Goal: Information Seeking & Learning: Learn about a topic

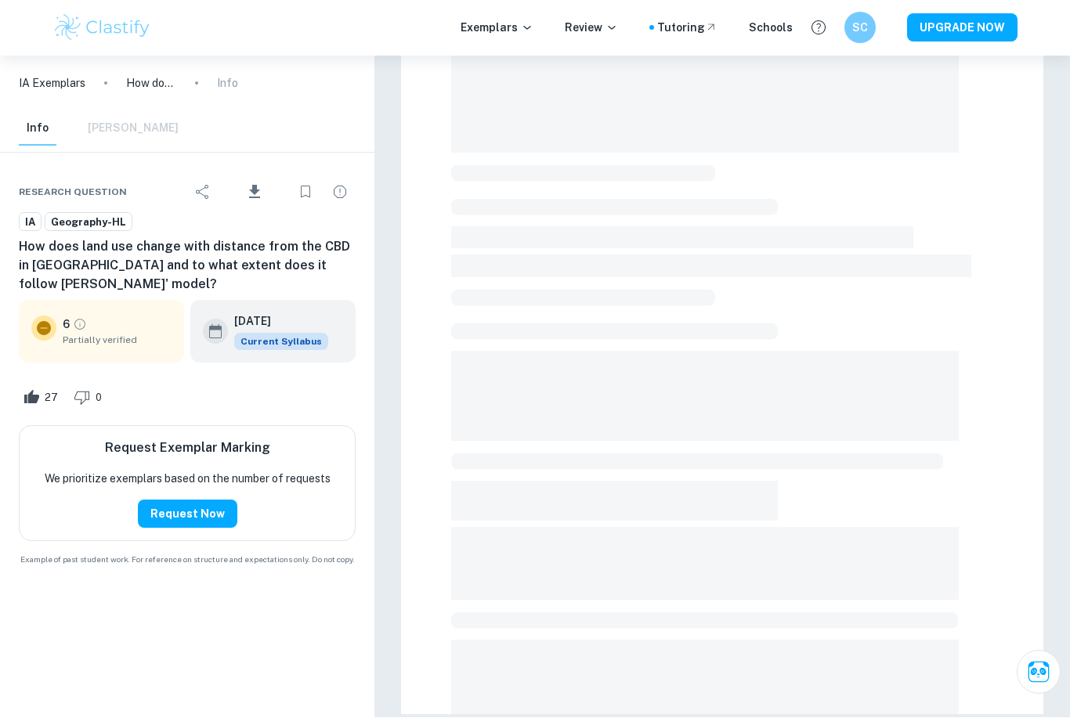
scroll to position [262, 0]
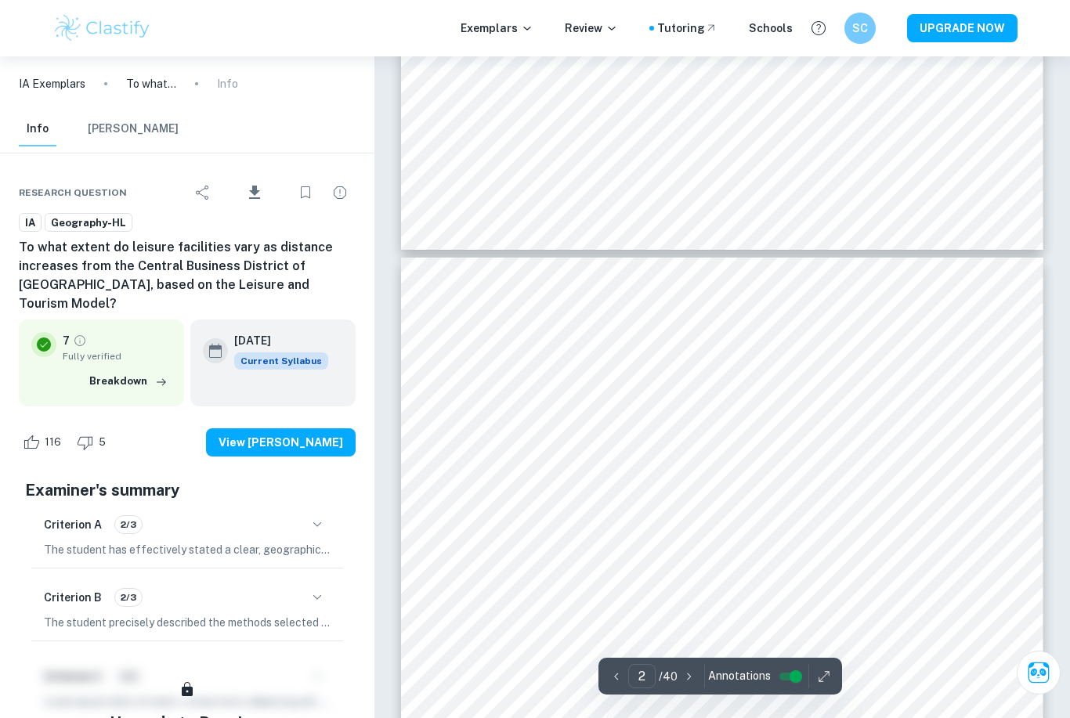
type input "3"
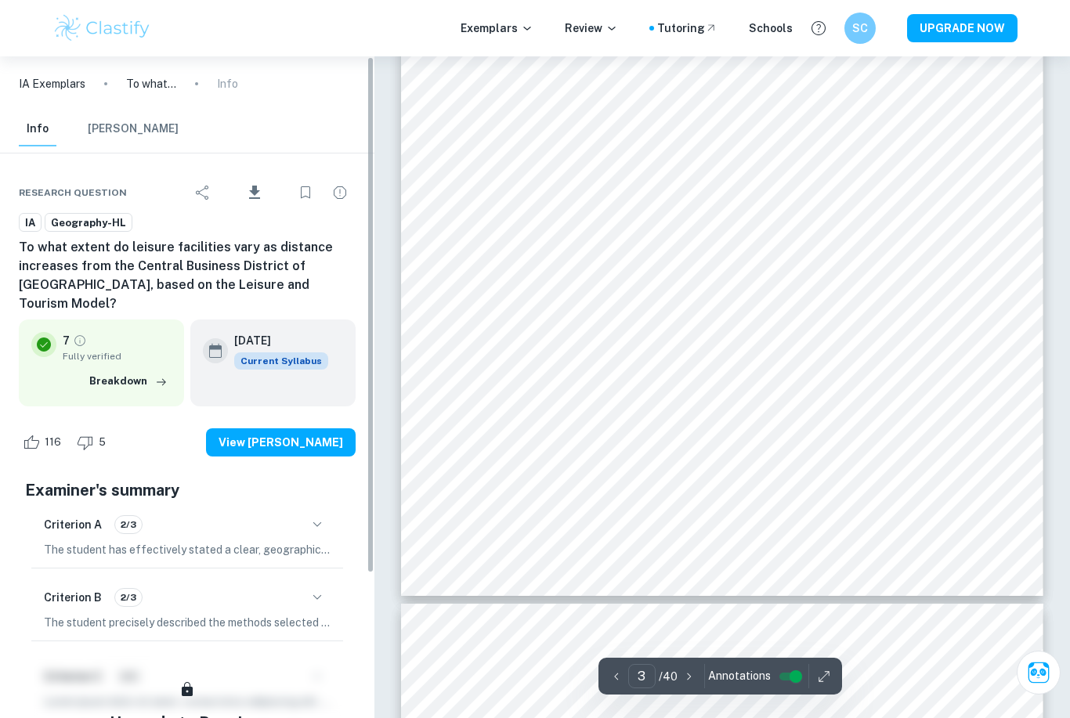
scroll to position [2471, 0]
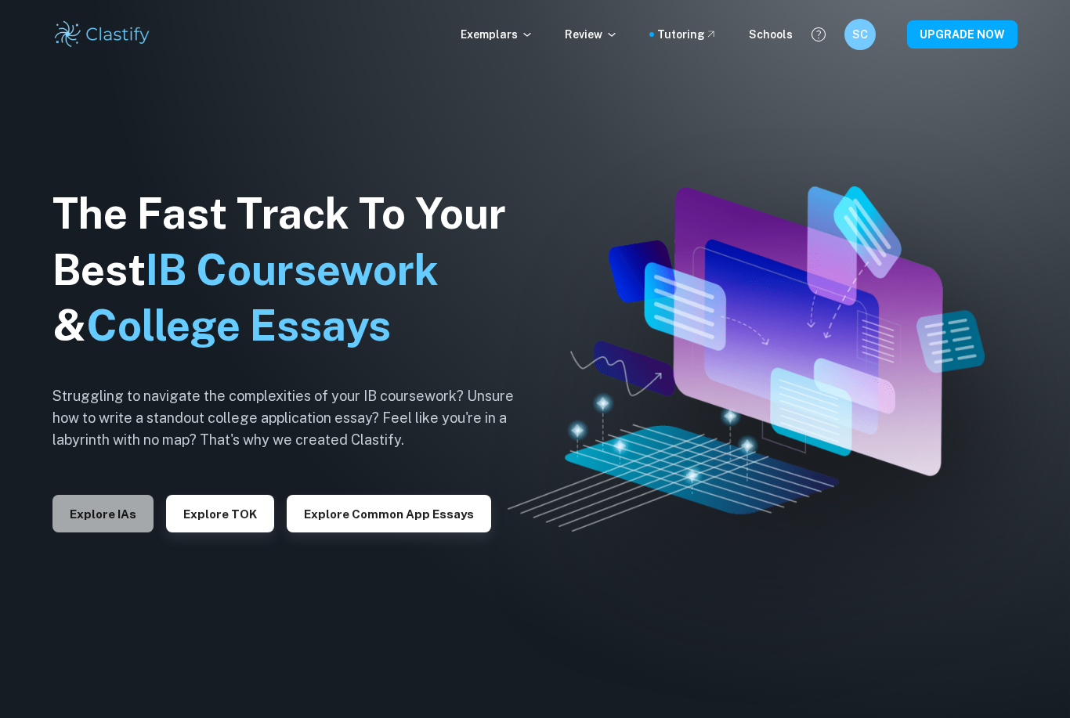
click at [117, 533] on button "Explore IAs" at bounding box center [102, 514] width 101 height 38
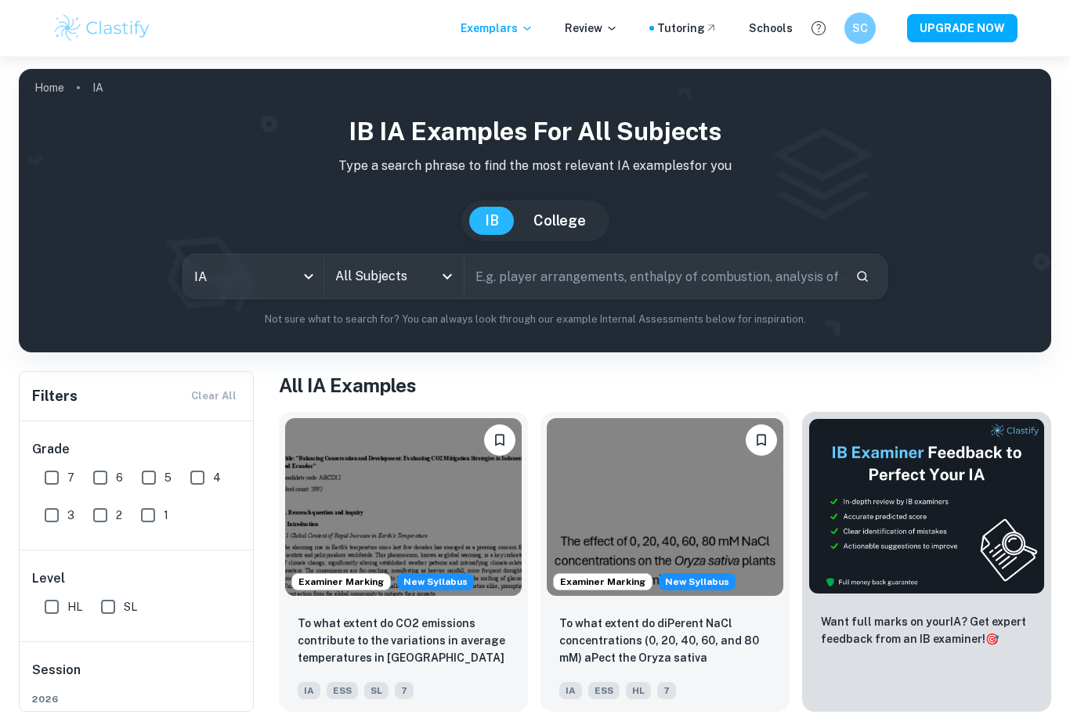
click at [416, 298] on div "IA ia All Subjects All Subjects ​" at bounding box center [535, 276] width 705 height 45
click at [440, 276] on icon "Open" at bounding box center [447, 276] width 19 height 19
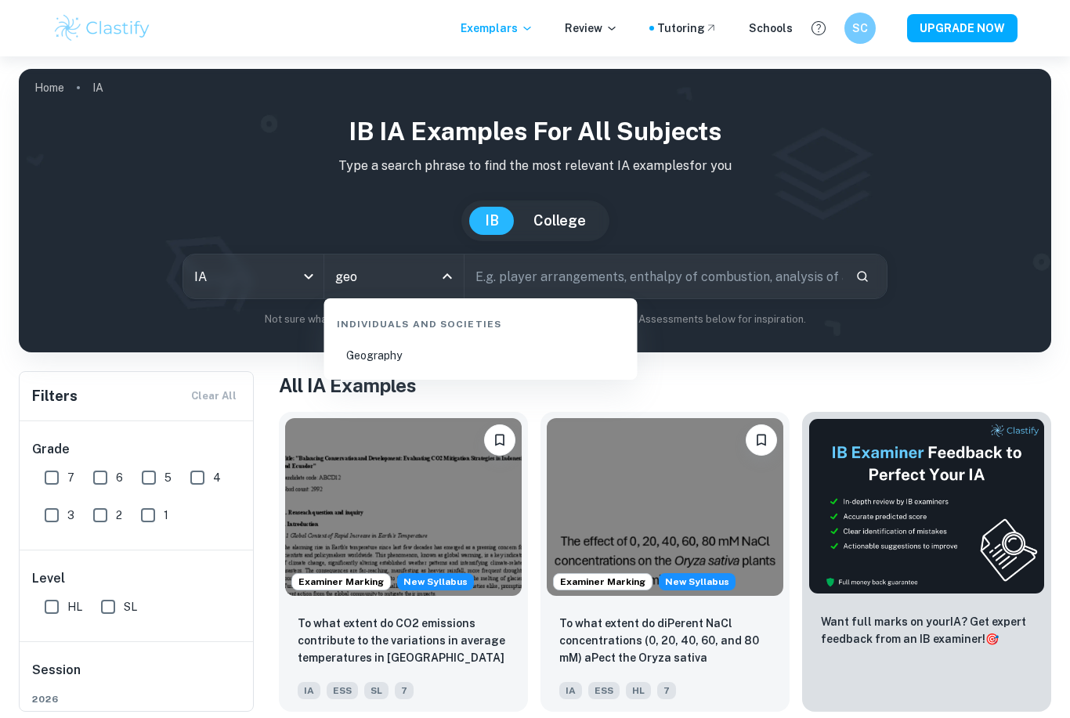
click at [399, 349] on li "Geography" at bounding box center [481, 356] width 301 height 36
type input "Geography"
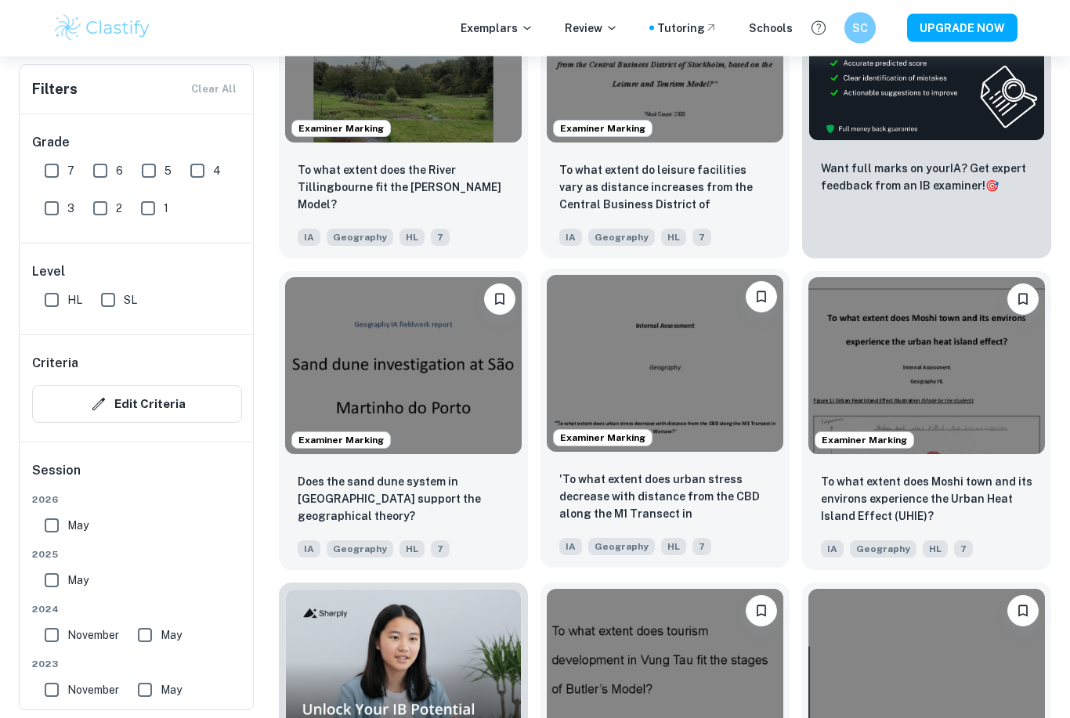
scroll to position [614, 0]
click at [674, 469] on div "'To what extent does urban stress decrease with distance from the CBD along the…" at bounding box center [664, 512] width 249 height 110
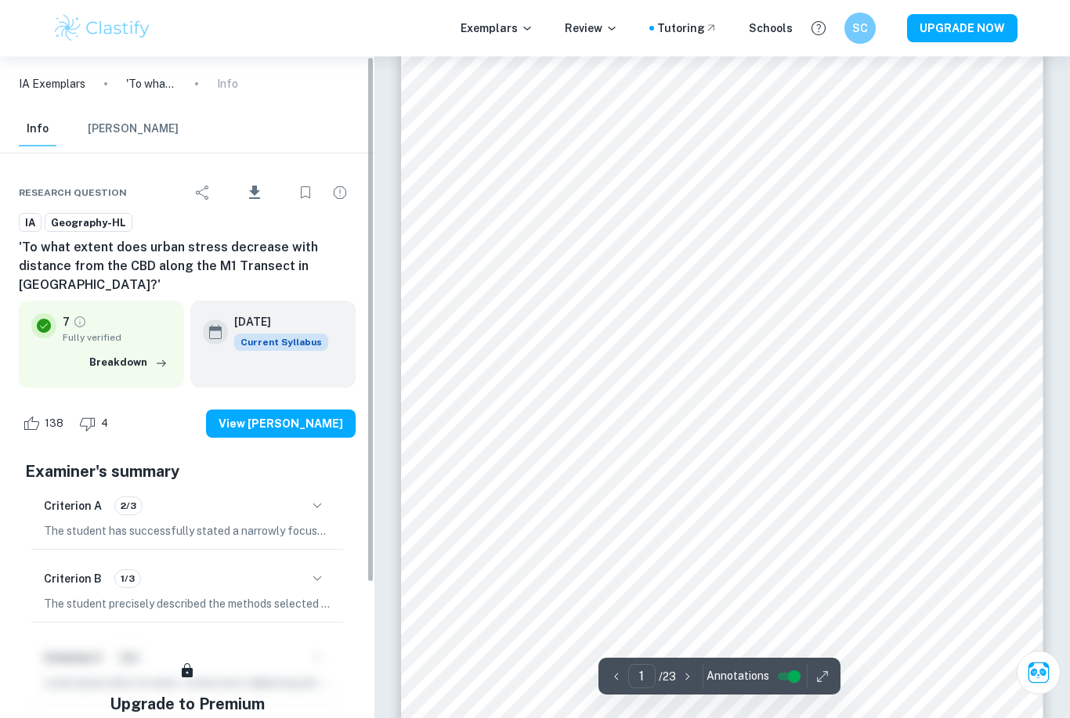
scroll to position [28, 0]
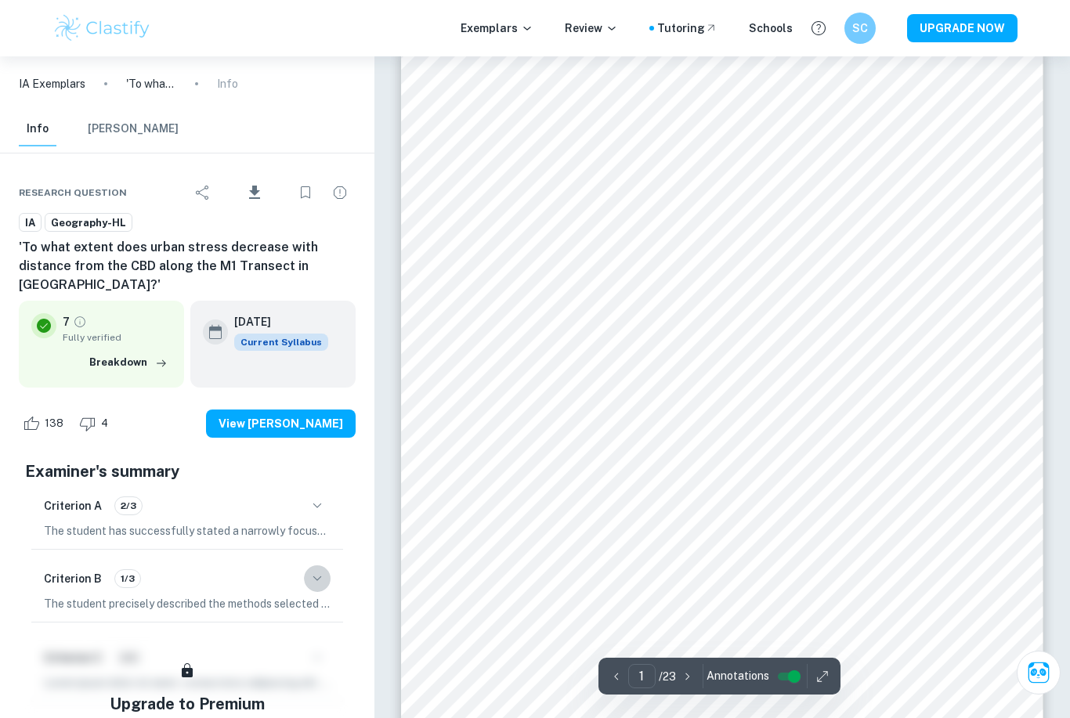
click at [313, 569] on icon "button" at bounding box center [317, 578] width 19 height 19
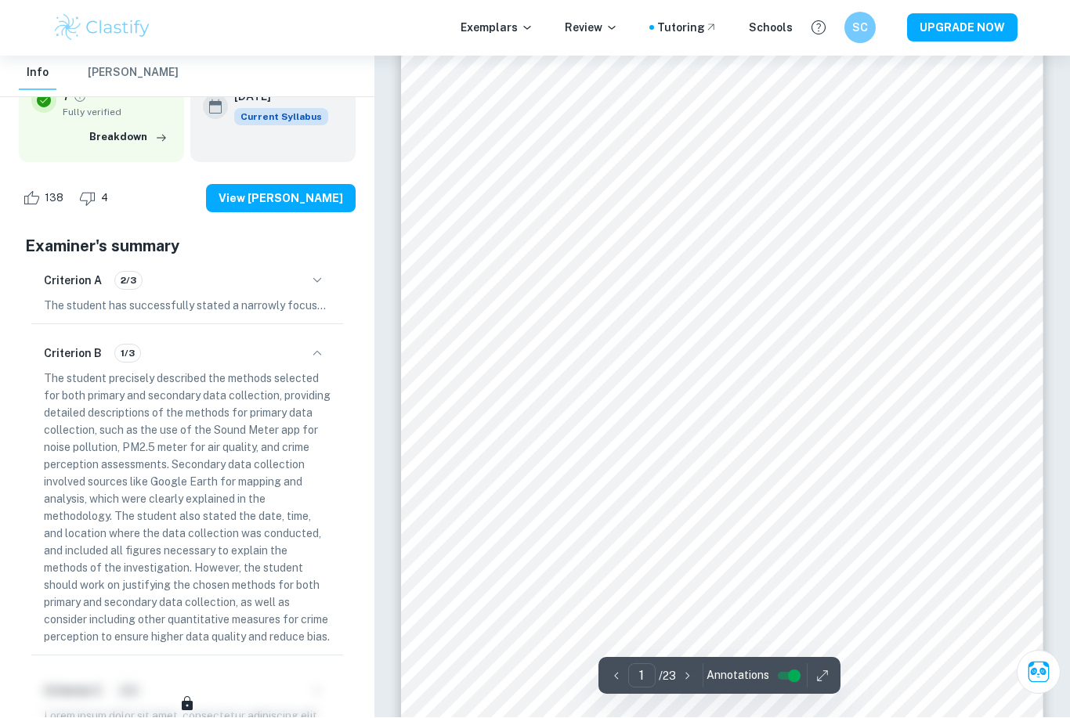
scroll to position [81, 0]
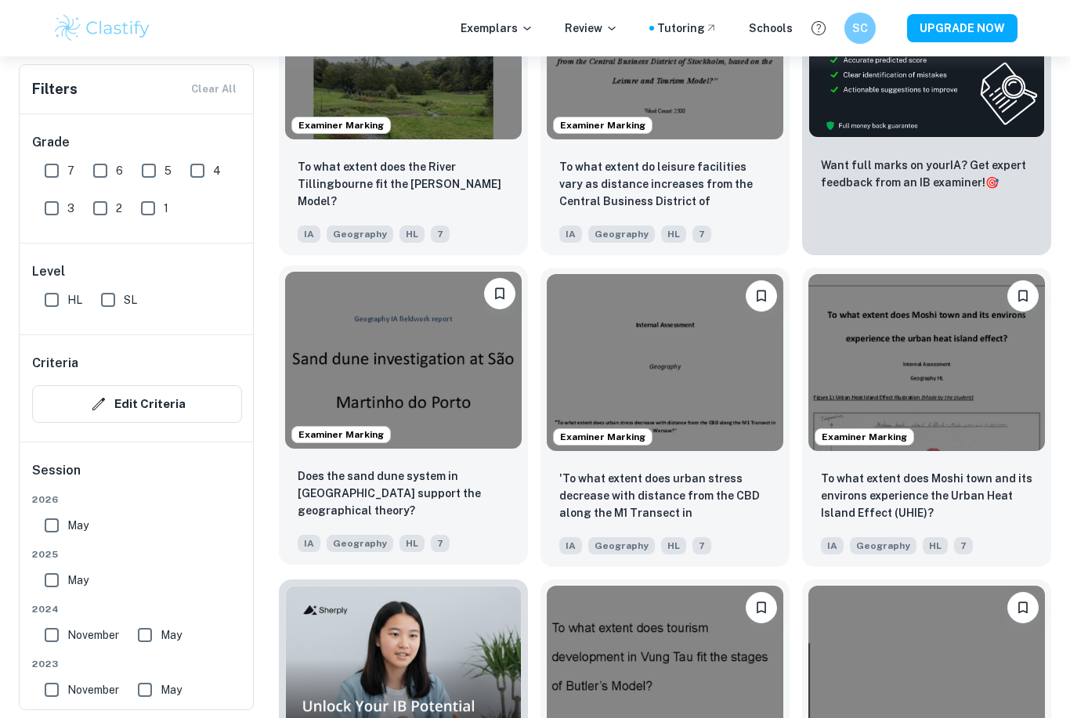
scroll to position [614, 0]
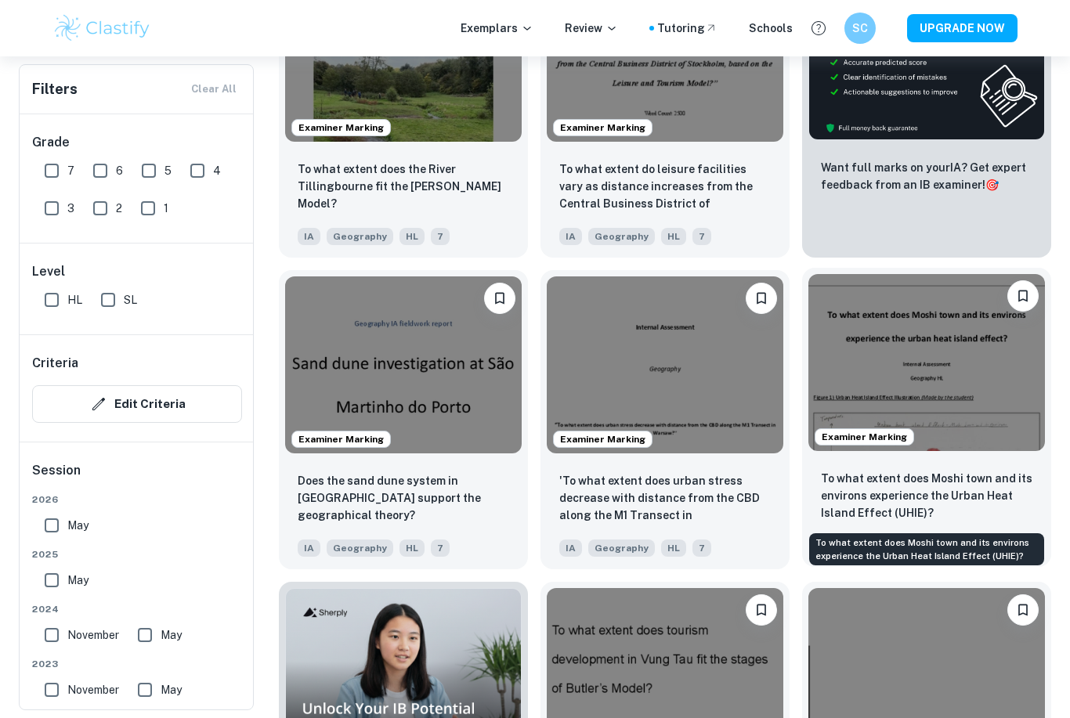
click at [910, 475] on p "To what extent does Moshi town and its environs experience the Urban Heat Islan…" at bounding box center [926, 496] width 211 height 52
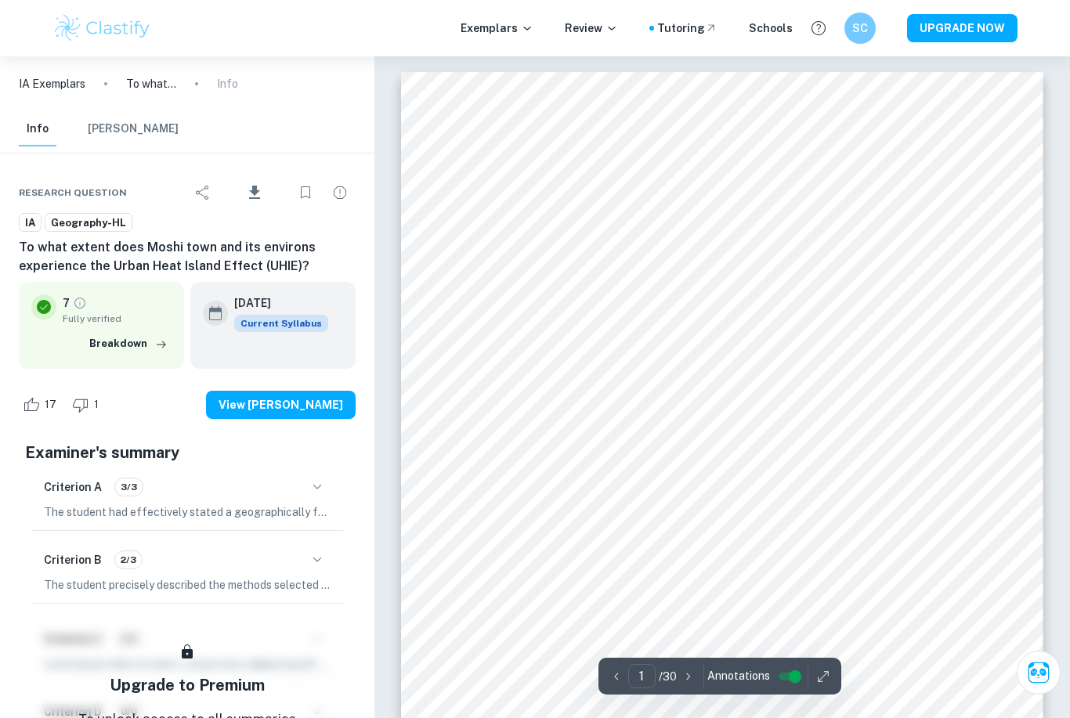
scroll to position [52, 0]
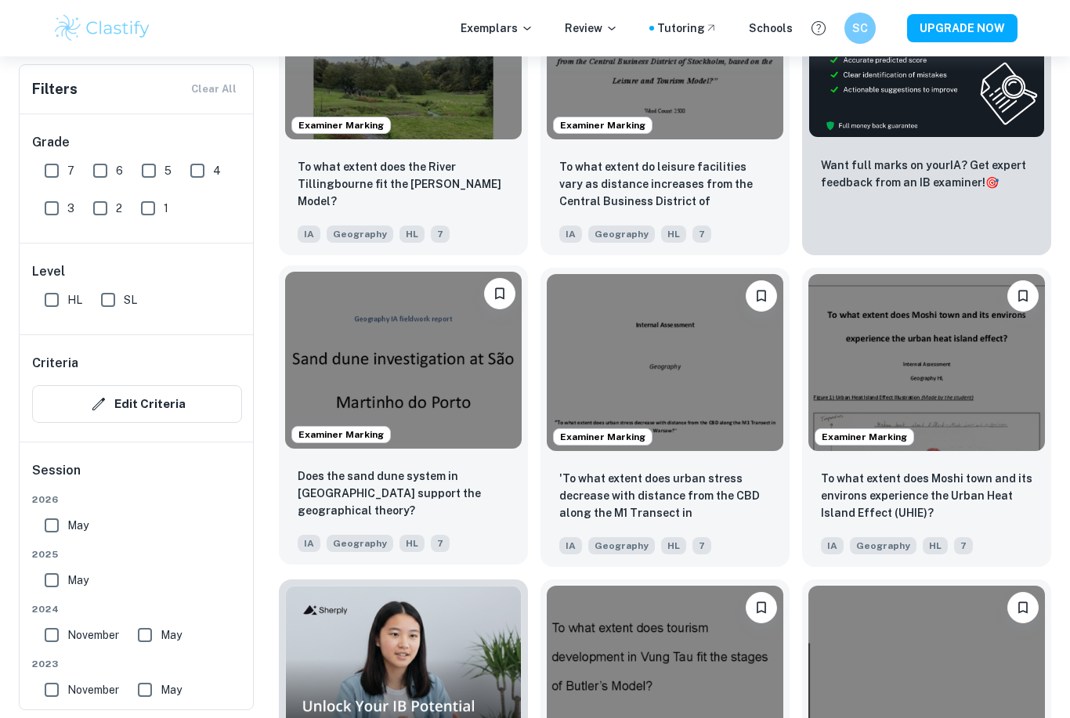
scroll to position [614, 0]
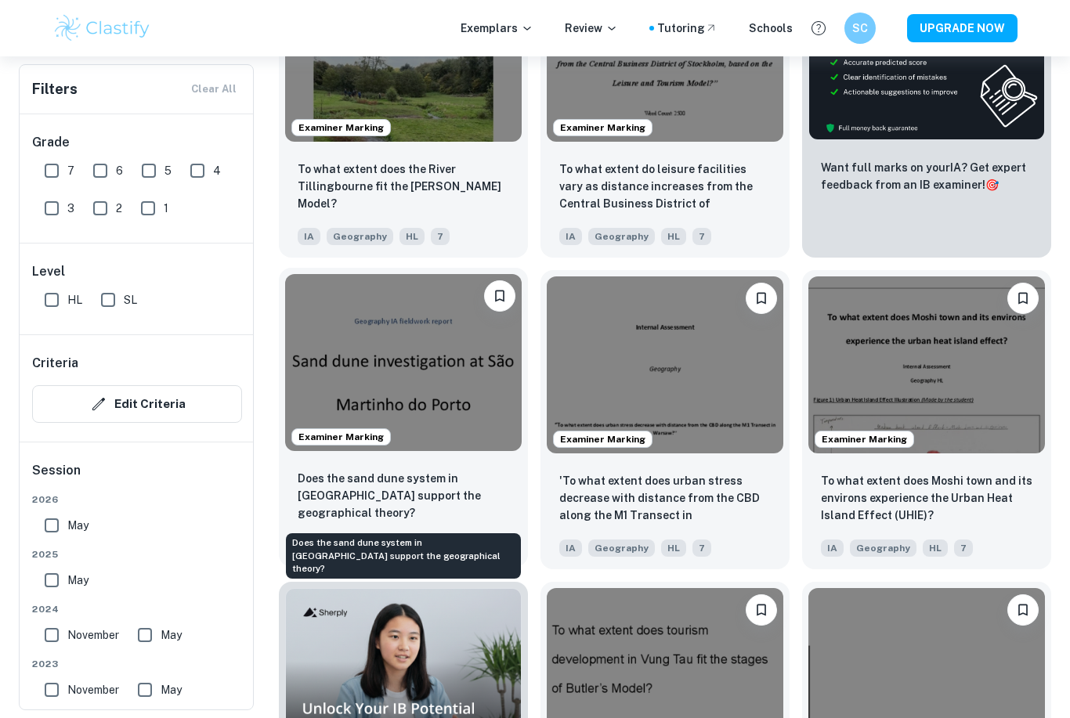
click at [406, 490] on p "Does the sand dune system in [GEOGRAPHIC_DATA] support the geographical theory?" at bounding box center [403, 496] width 211 height 52
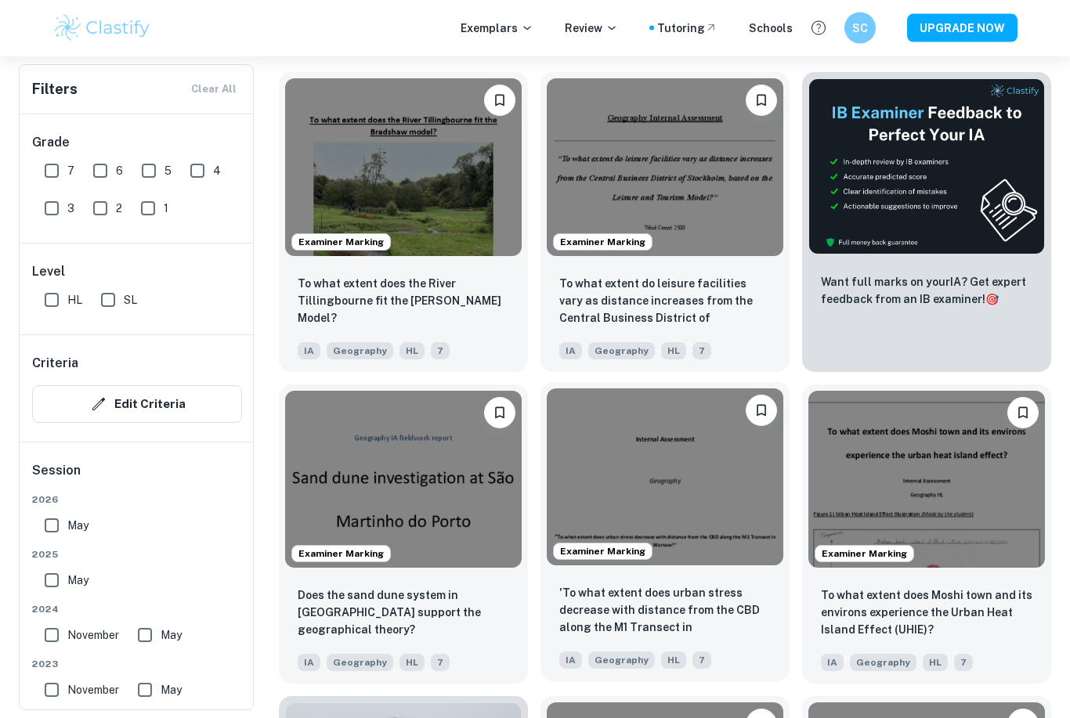
scroll to position [750, 0]
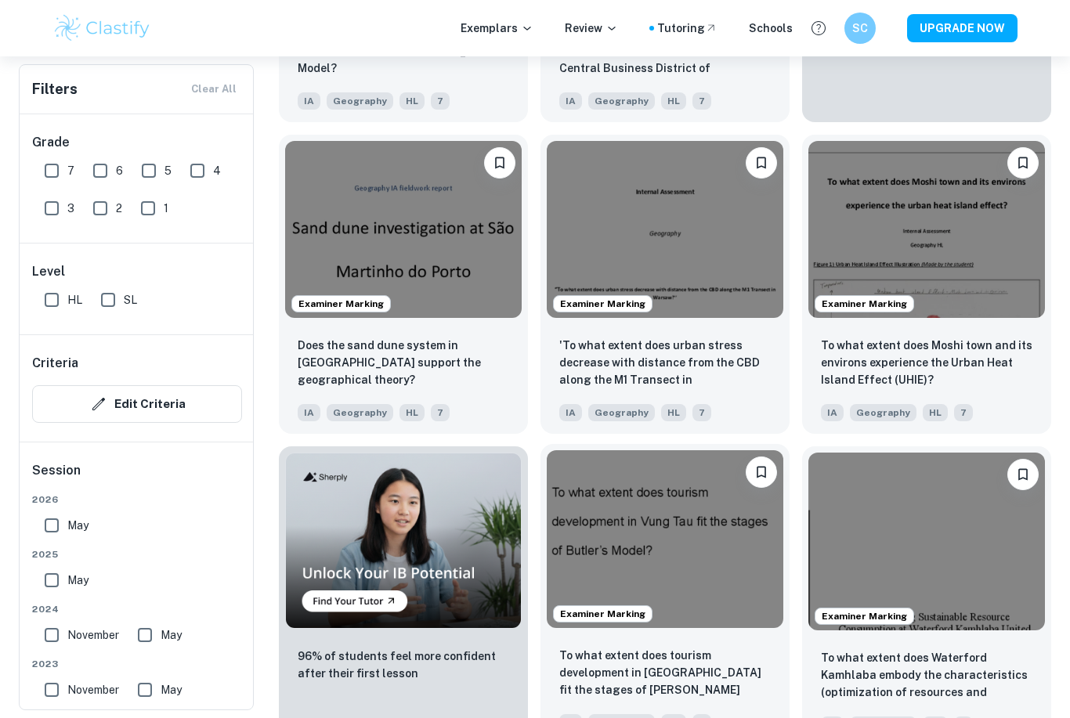
click at [665, 567] on img at bounding box center [665, 539] width 237 height 178
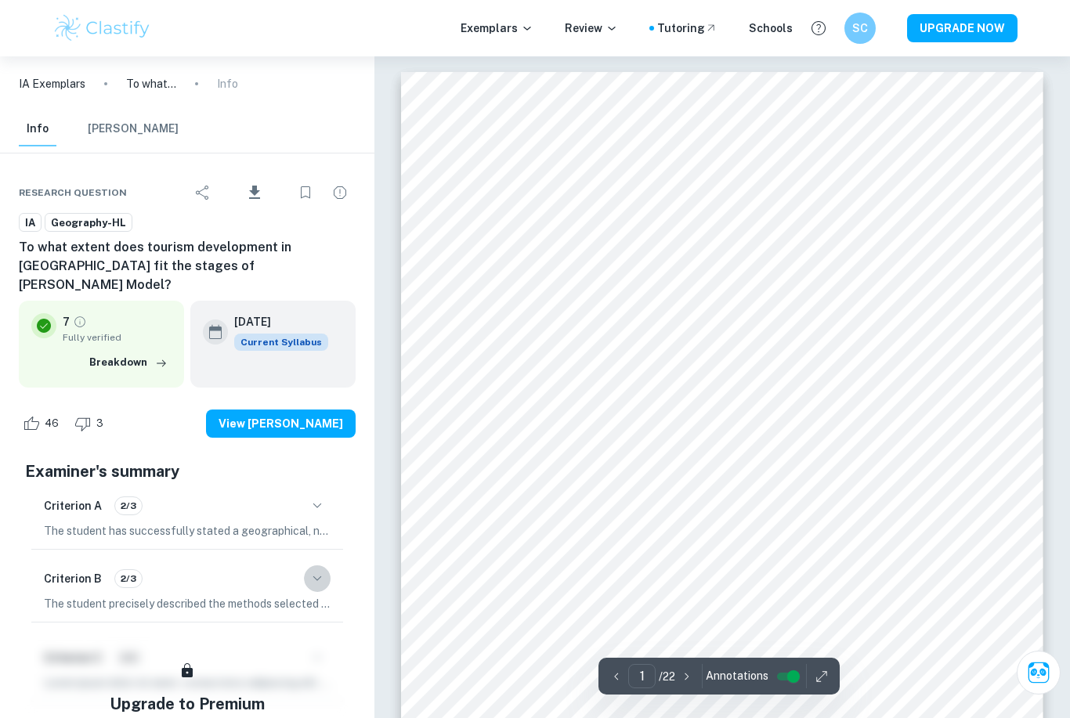
click at [312, 569] on icon "button" at bounding box center [317, 578] width 19 height 19
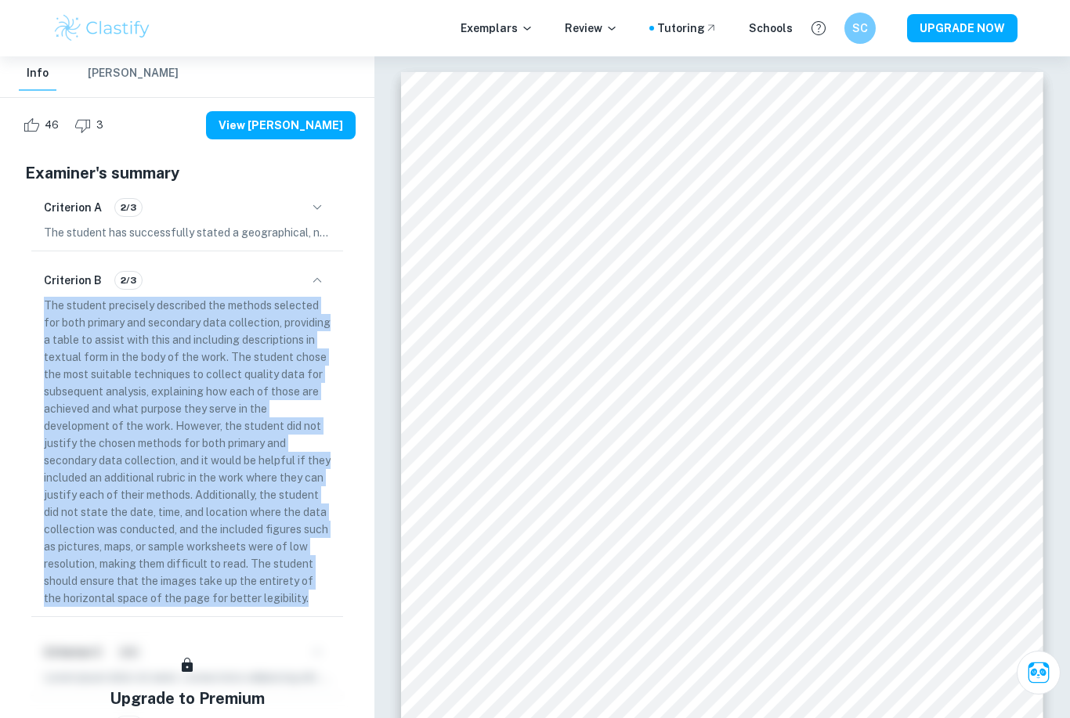
drag, startPoint x: 118, startPoint y: 596, endPoint x: 38, endPoint y: 285, distance: 321.1
click at [38, 285] on div "Criterion B 2/3 The student precisely described the methods selected for both p…" at bounding box center [187, 437] width 312 height 359
copy p "The student precisely described the methods selected for both primary and secon…"
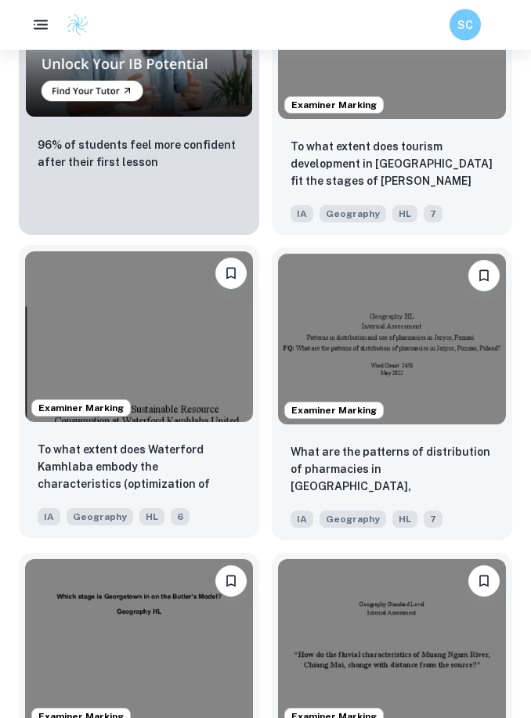
scroll to position [1661, 0]
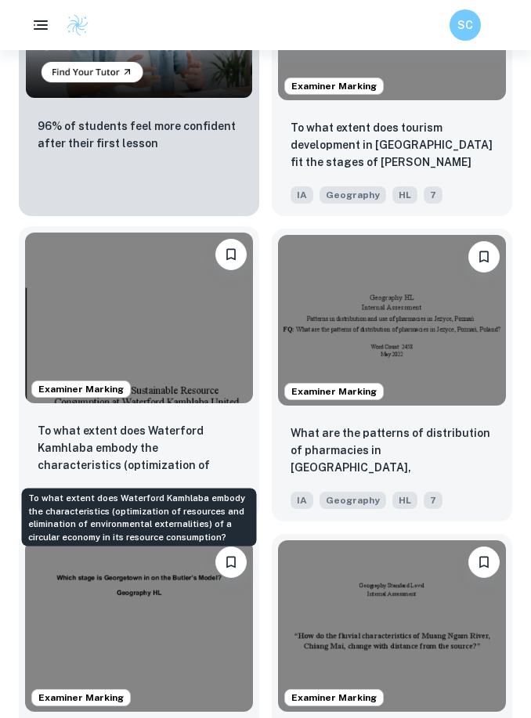
click at [204, 457] on p "To what extent does Waterford Kamhlaba embody the characteristics (optimization…" at bounding box center [139, 448] width 203 height 53
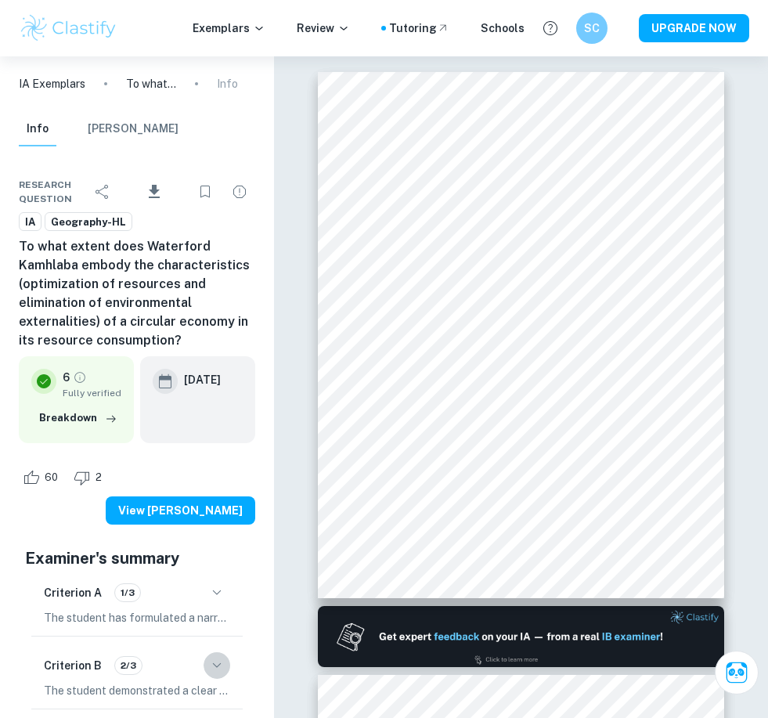
click at [210, 656] on icon "button" at bounding box center [217, 665] width 19 height 19
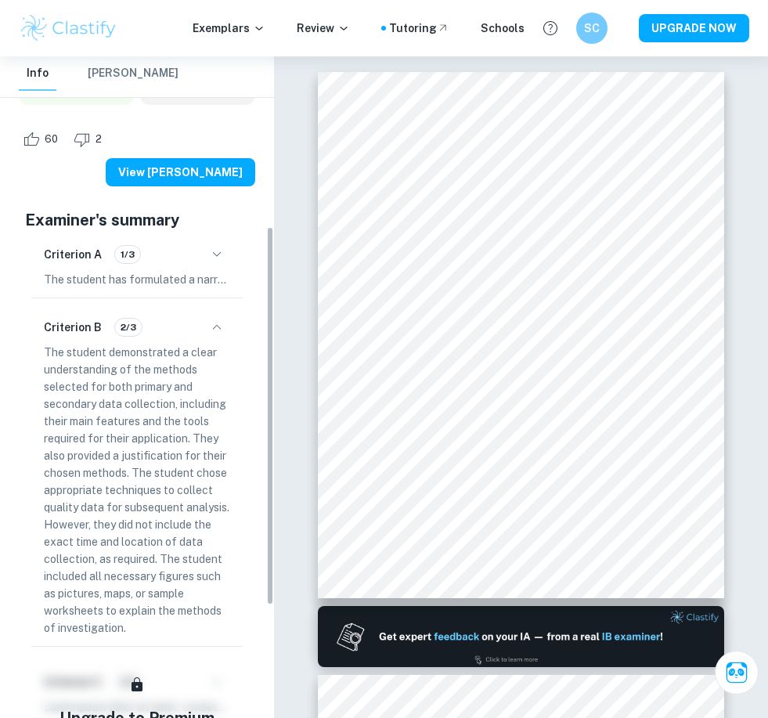
scroll to position [364, 0]
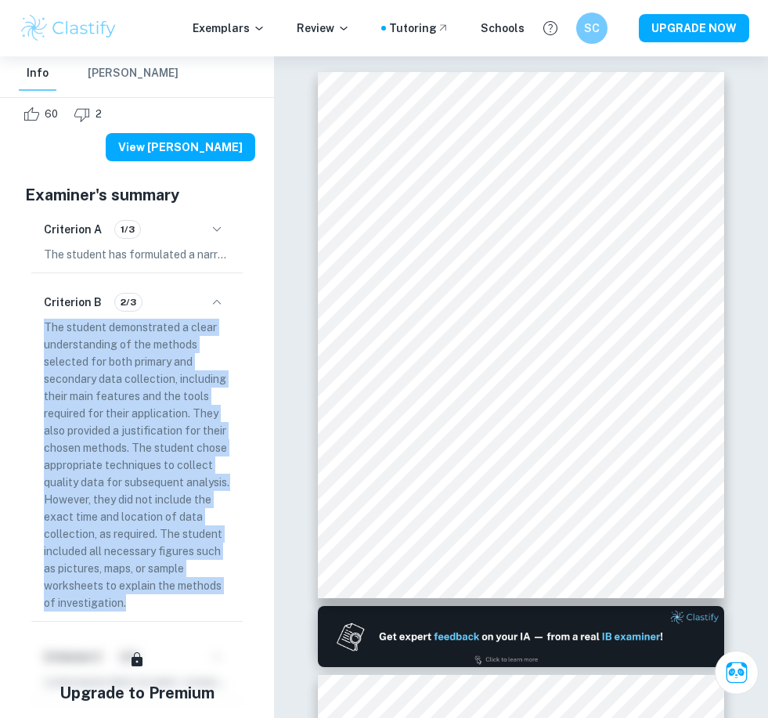
drag, startPoint x: 145, startPoint y: 591, endPoint x: 43, endPoint y: 306, distance: 302.0
click at [43, 306] on div "Criterion B 2/3 The student demonstrated a clear understanding of the methods s…" at bounding box center [136, 451] width 211 height 342
copy p "The student demonstrated a clear understanding of the methods selected for both…"
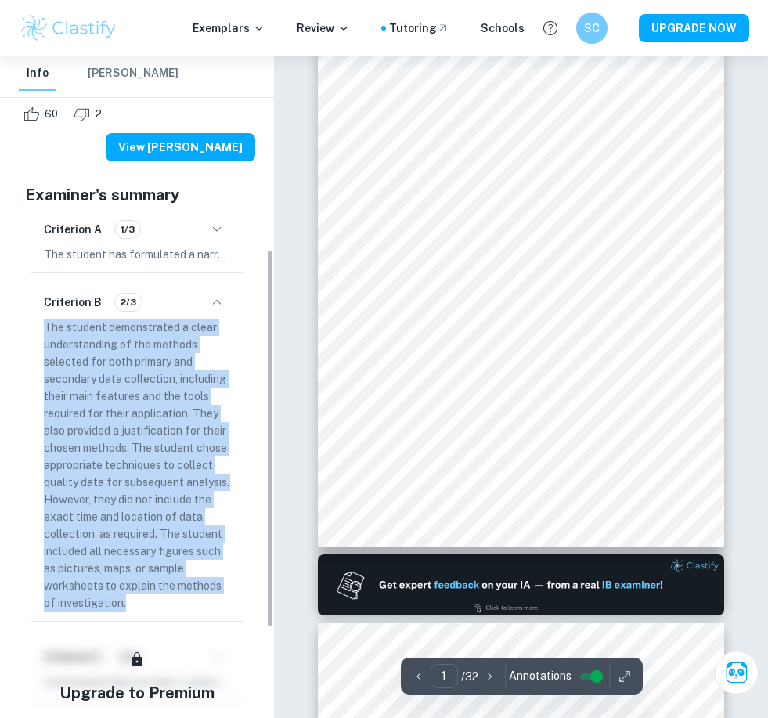
scroll to position [52, 0]
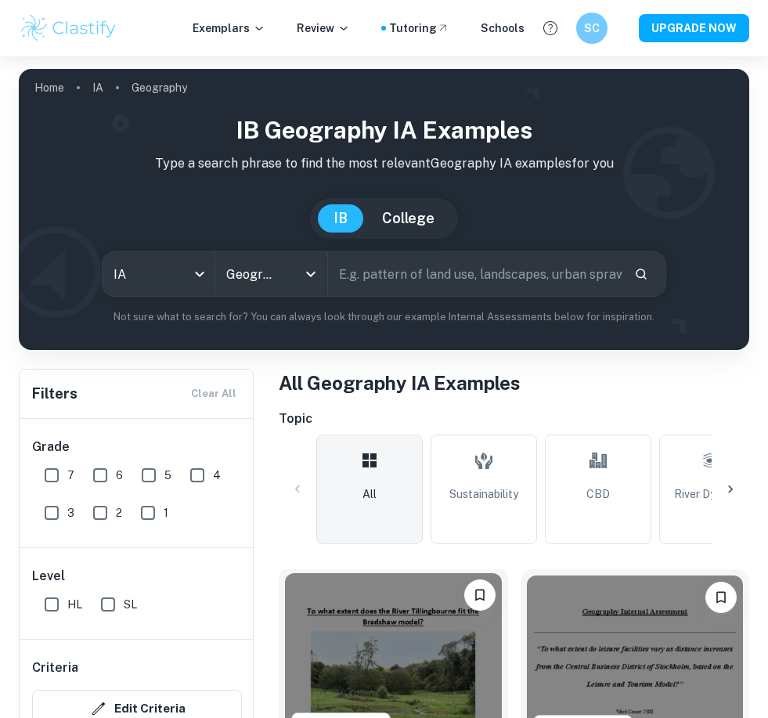
scroll to position [253, 0]
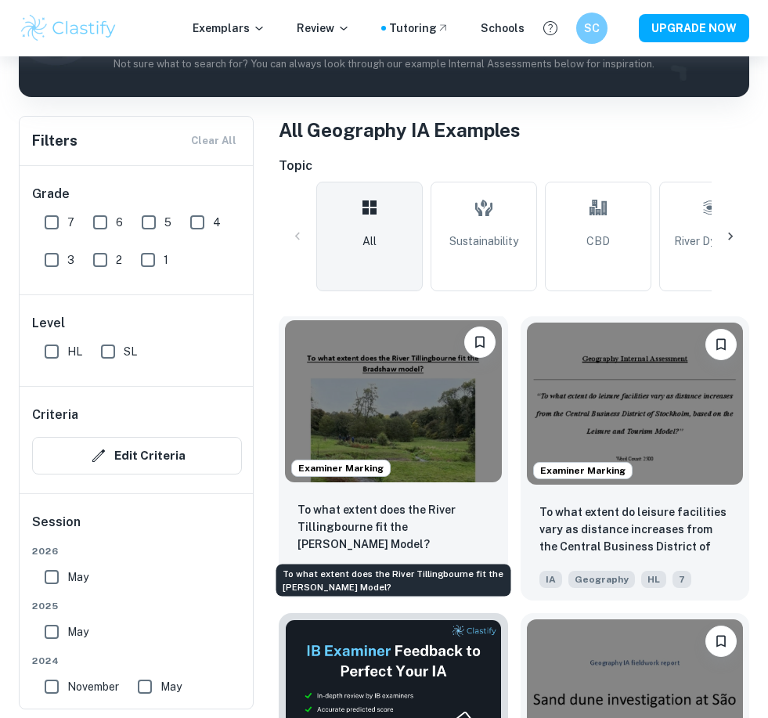
click at [391, 519] on p "To what extent does the River Tillingbourne fit the [PERSON_NAME] Model?" at bounding box center [394, 527] width 192 height 52
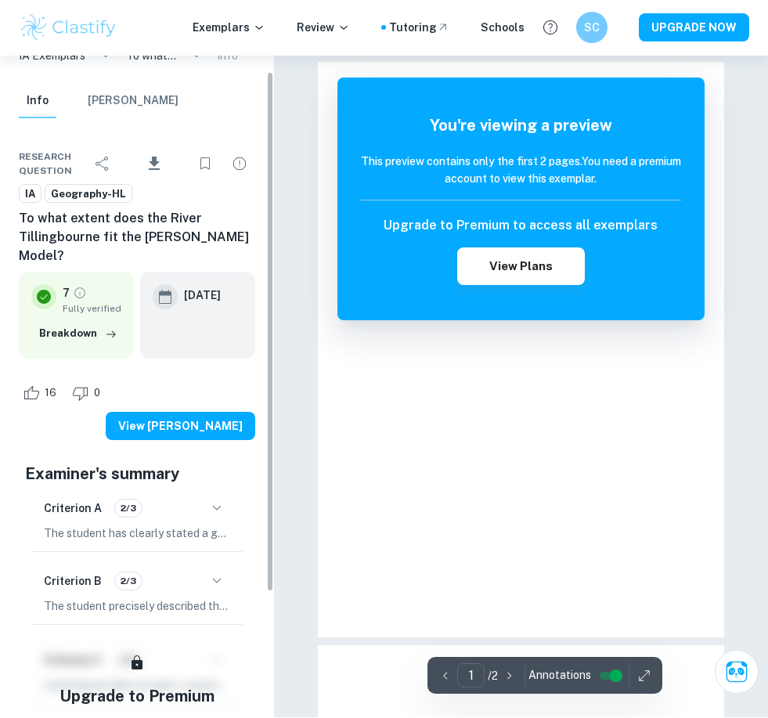
scroll to position [10, 0]
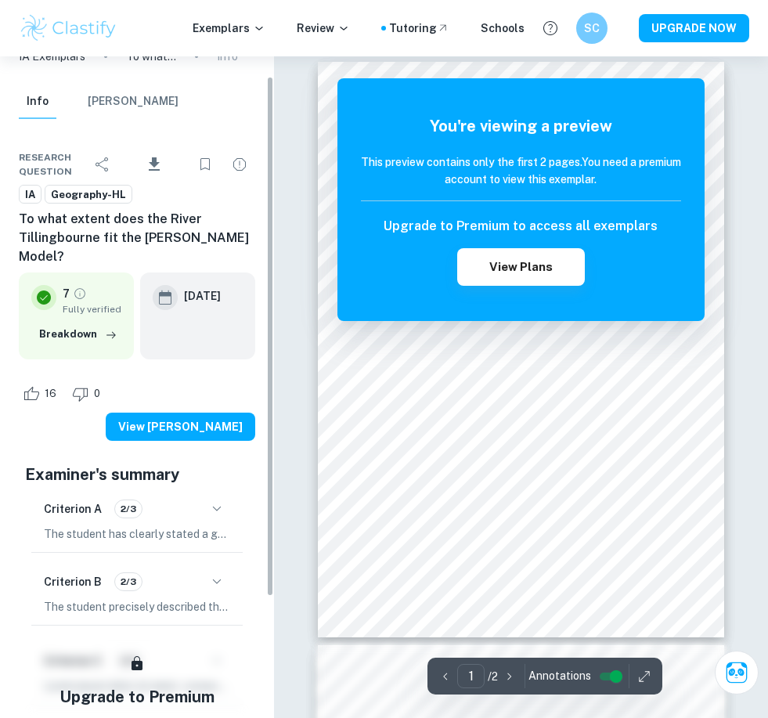
click at [193, 569] on div "Criterion B 2/3" at bounding box center [137, 582] width 186 height 27
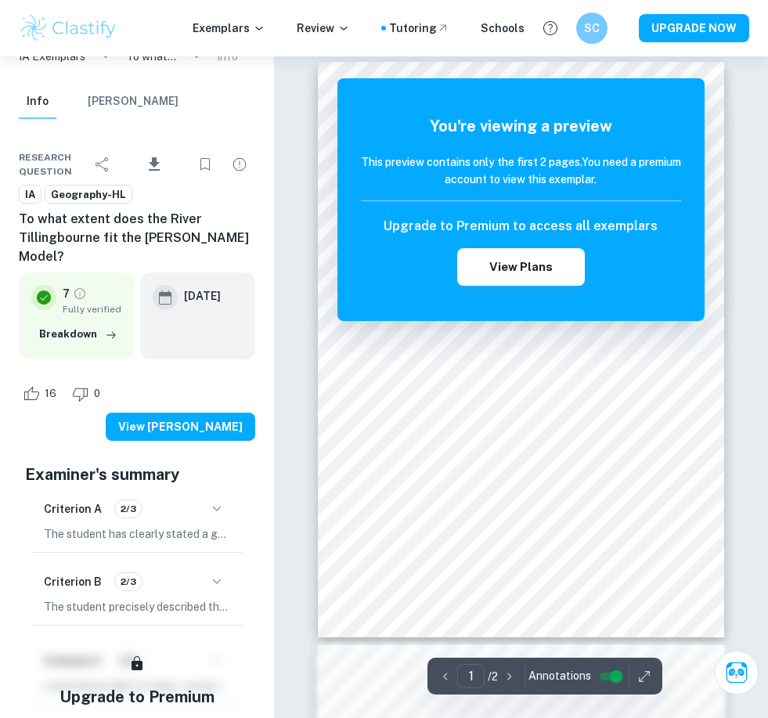
click at [224, 573] on icon "button" at bounding box center [217, 582] width 19 height 19
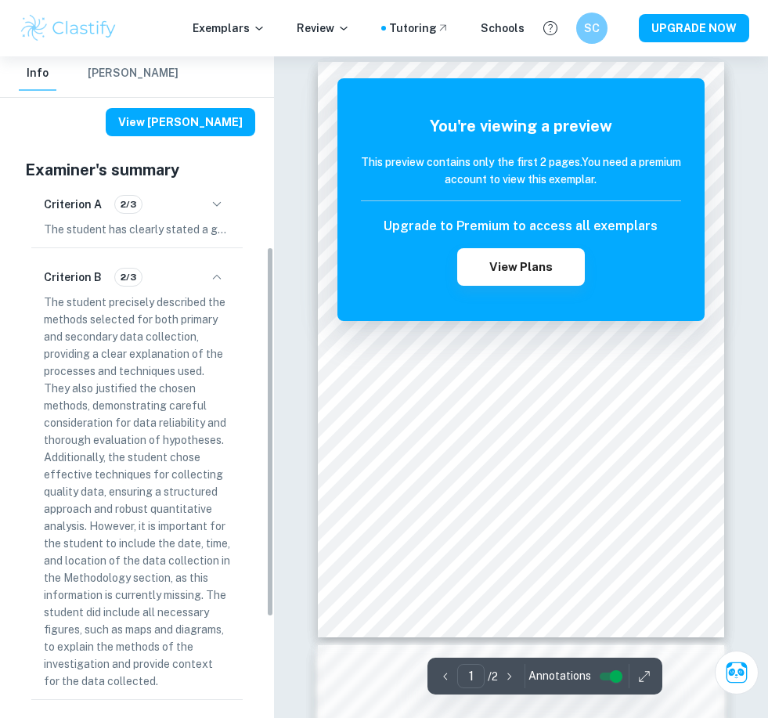
scroll to position [368, 0]
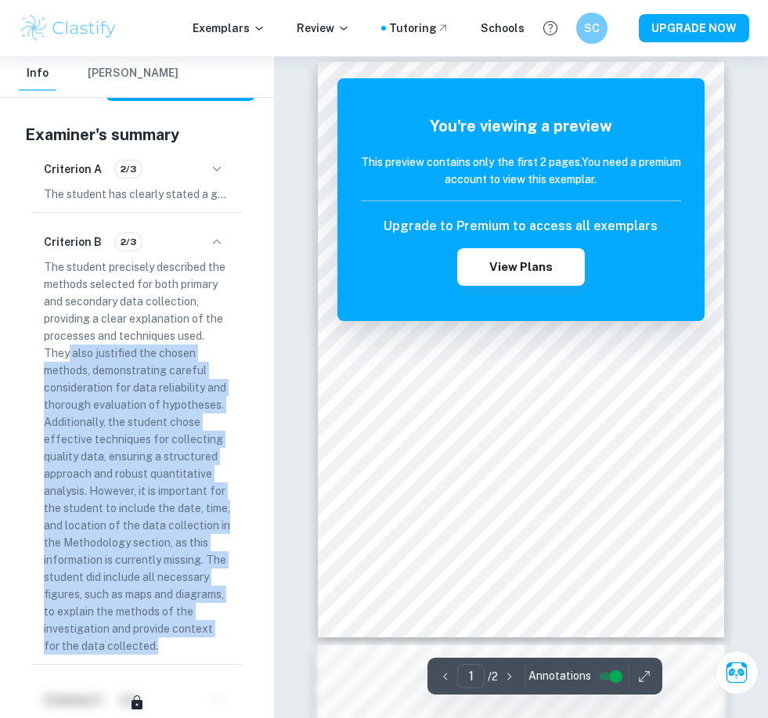
drag, startPoint x: 106, startPoint y: 620, endPoint x: 68, endPoint y: 294, distance: 328.0
click at [68, 294] on p "The student precisely described the methods selected for both primary and secon…" at bounding box center [137, 456] width 186 height 396
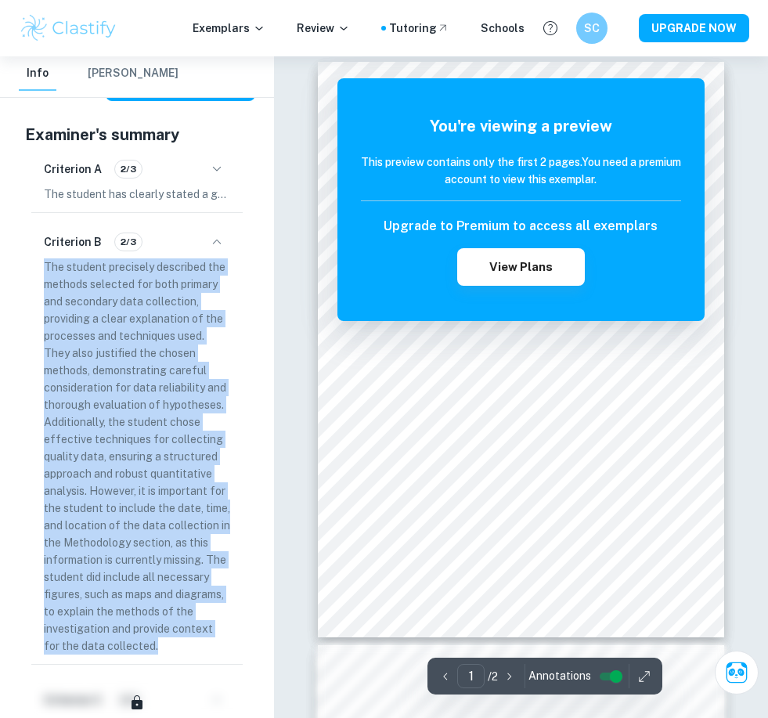
copy p "The student precisely described the methods selected for both primary and secon…"
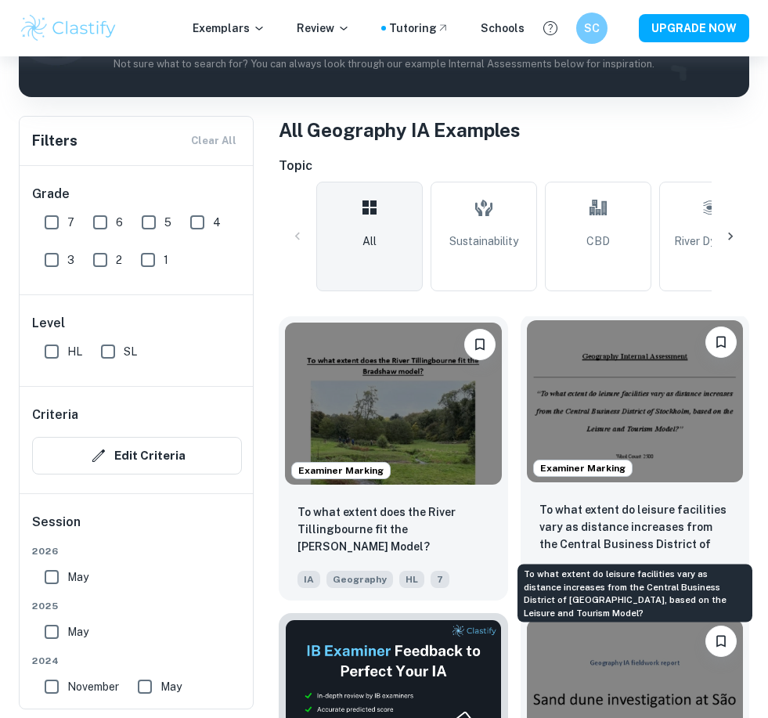
click at [617, 510] on p "To what extent do leisure facilities vary as distance increases from the Centra…" at bounding box center [636, 527] width 192 height 53
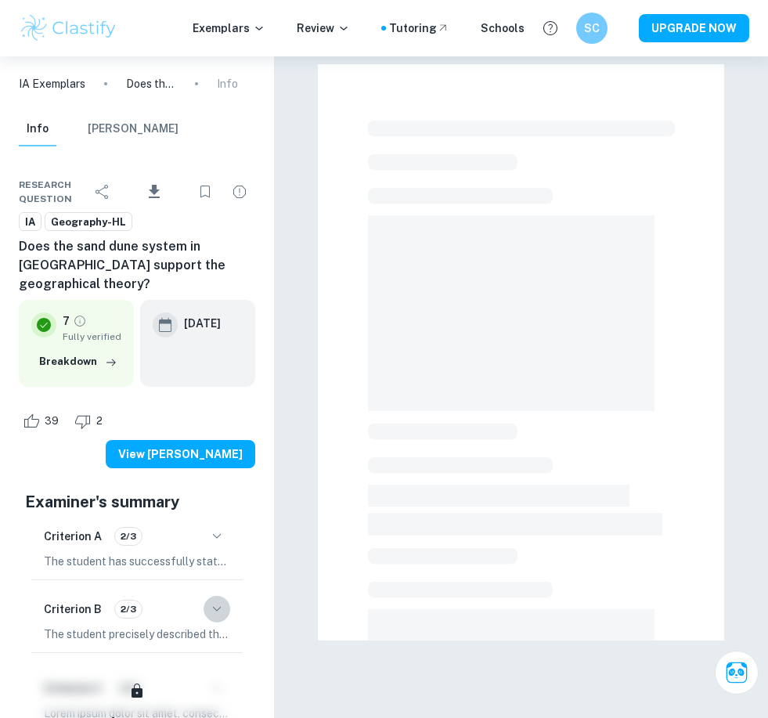
click at [220, 600] on icon "button" at bounding box center [217, 609] width 19 height 19
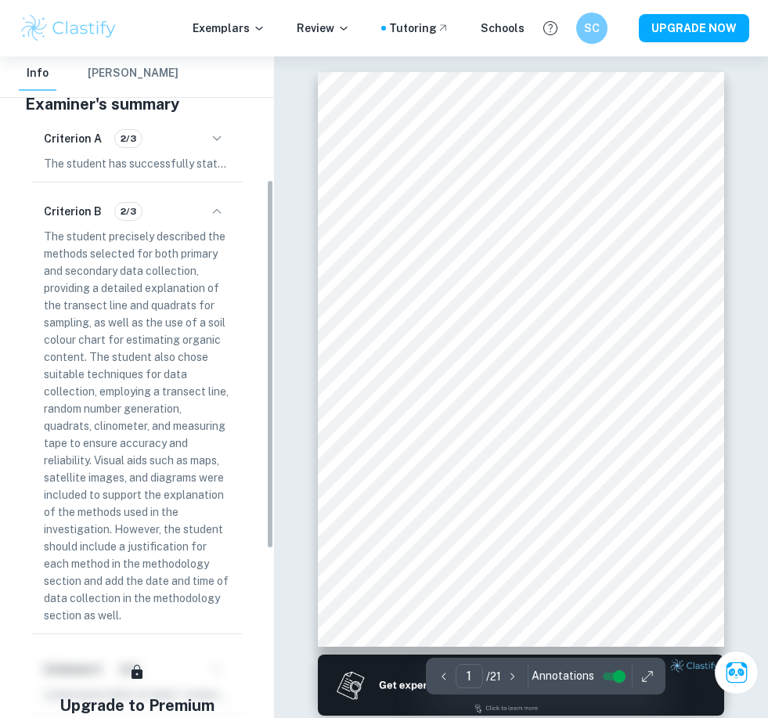
scroll to position [487, 0]
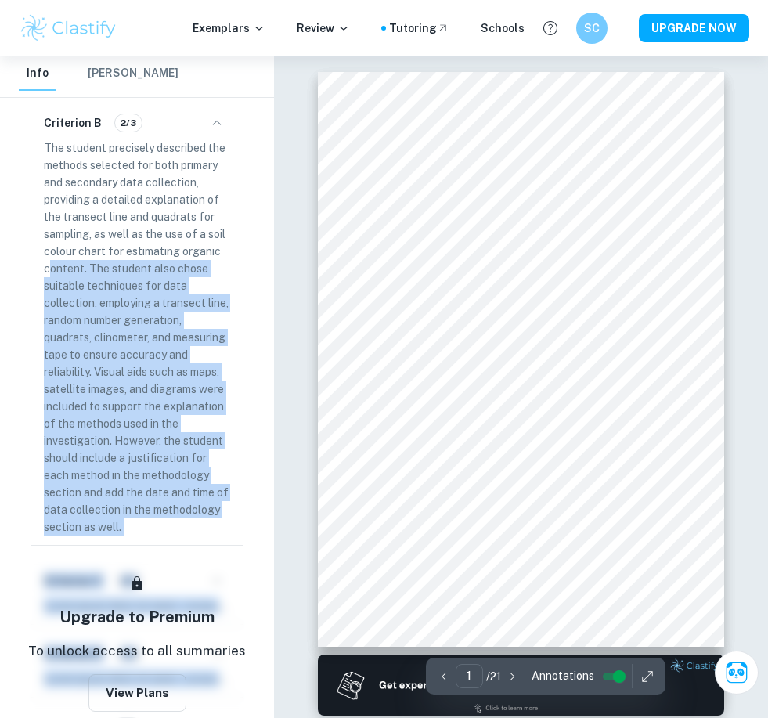
drag, startPoint x: 157, startPoint y: 560, endPoint x: 43, endPoint y: 226, distance: 353.5
click at [43, 226] on div "Examiner's summary Criterion A 2/3 Criterion B 2/3 The student precisely descri…" at bounding box center [137, 460] width 237 height 925
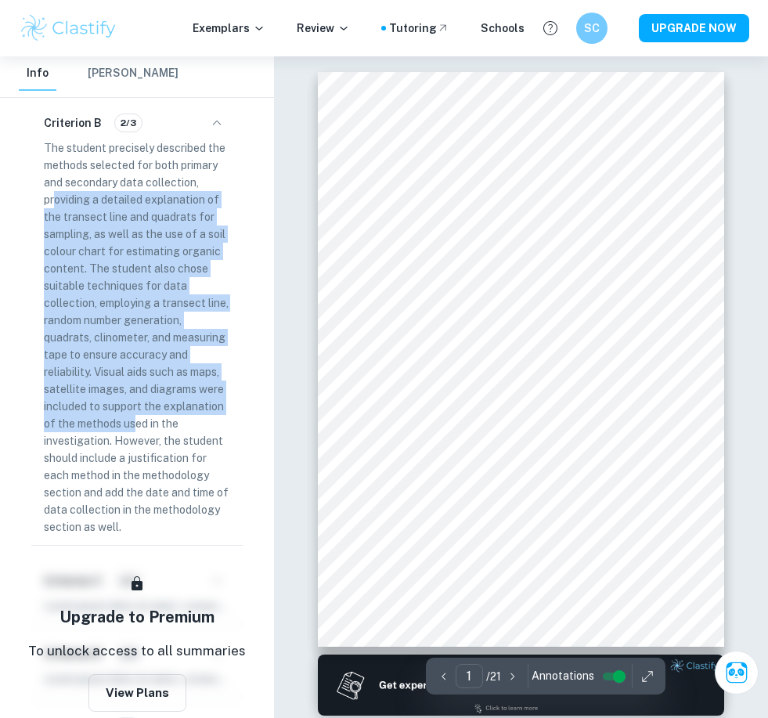
drag, startPoint x: 53, startPoint y: 175, endPoint x: 137, endPoint y: 394, distance: 234.1
click at [137, 394] on p "The student precisely described the methods selected for both primary and secon…" at bounding box center [137, 337] width 186 height 396
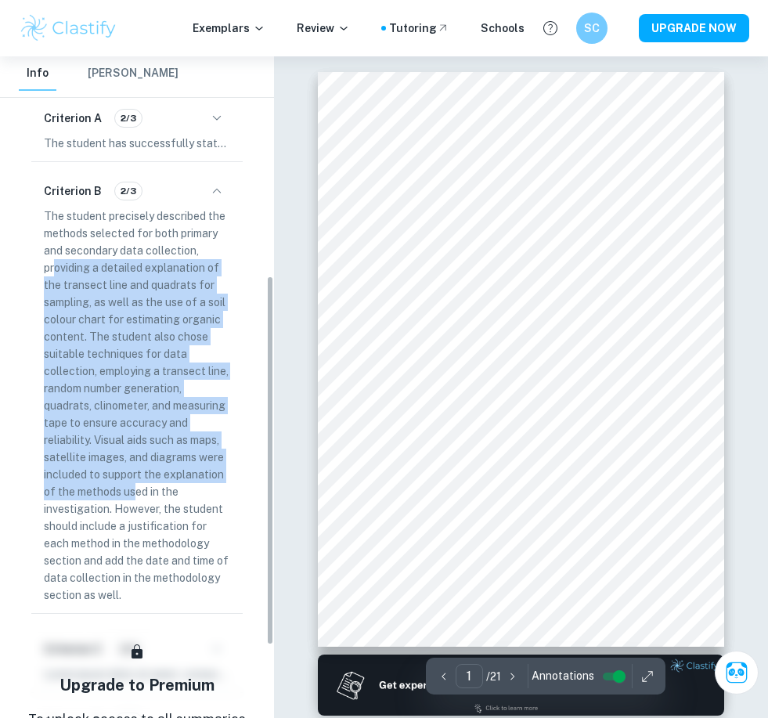
scroll to position [415, 0]
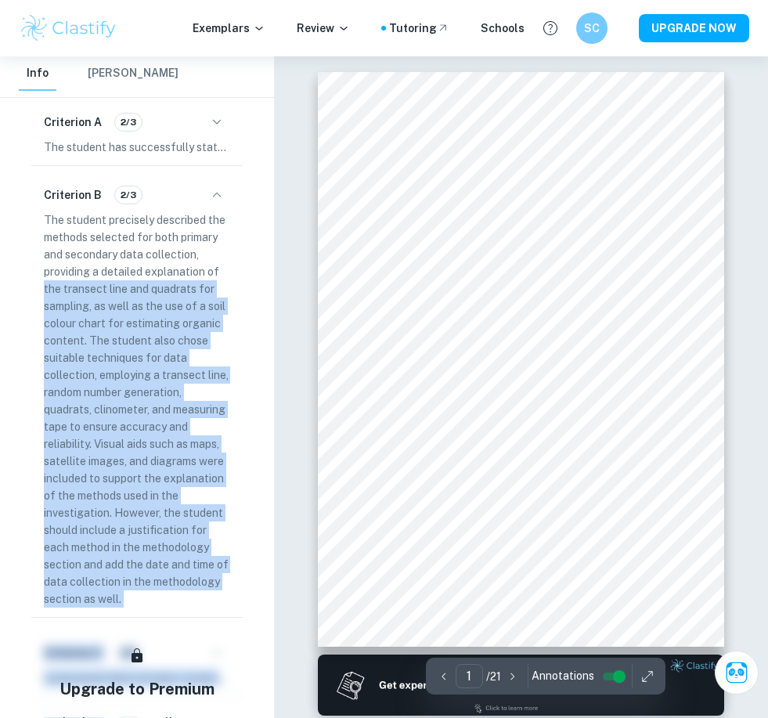
copy div "the transect line and quadrats for sampling, as well as the use of a soil colou…"
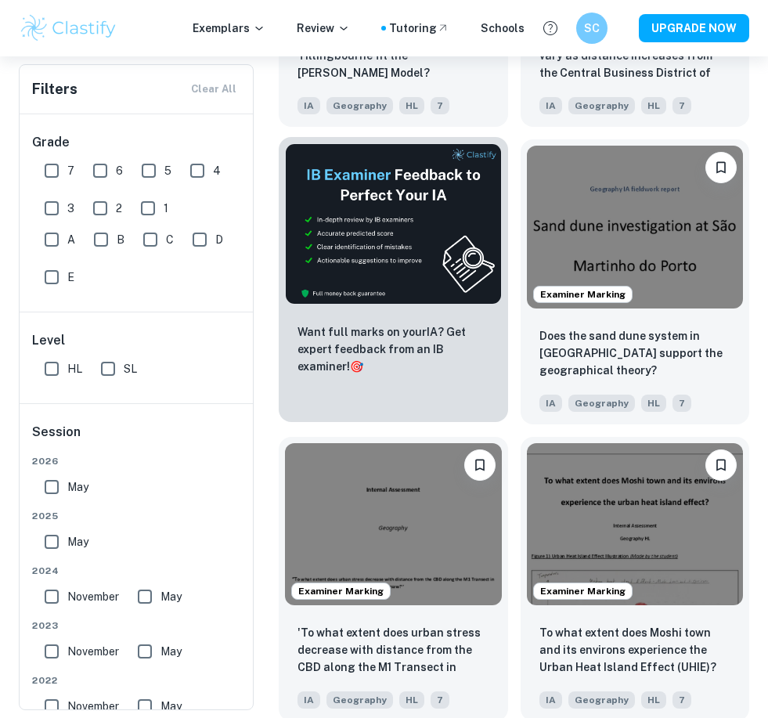
scroll to position [808, 0]
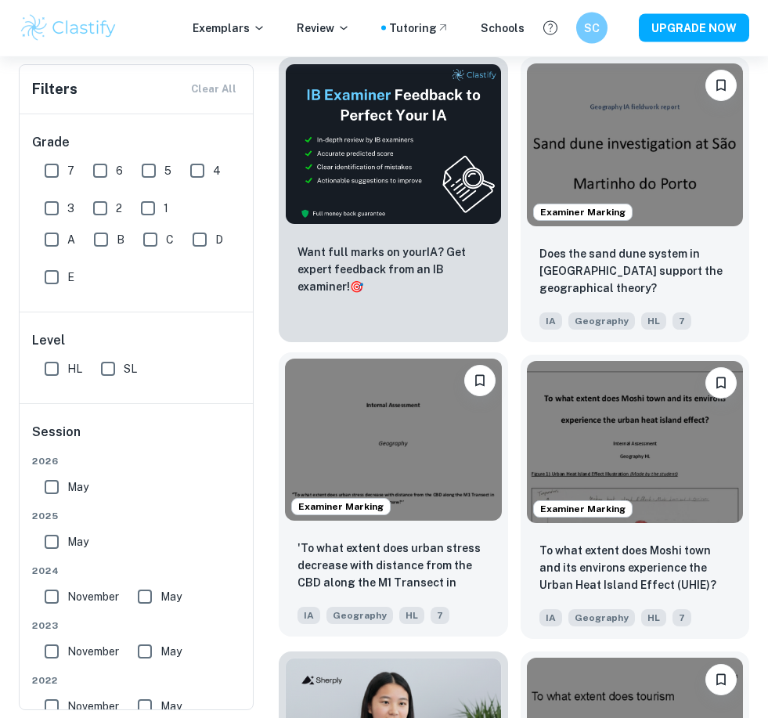
click at [417, 529] on div "'To what extent does urban stress decrease with distance from the CBD along the…" at bounding box center [393, 583] width 229 height 110
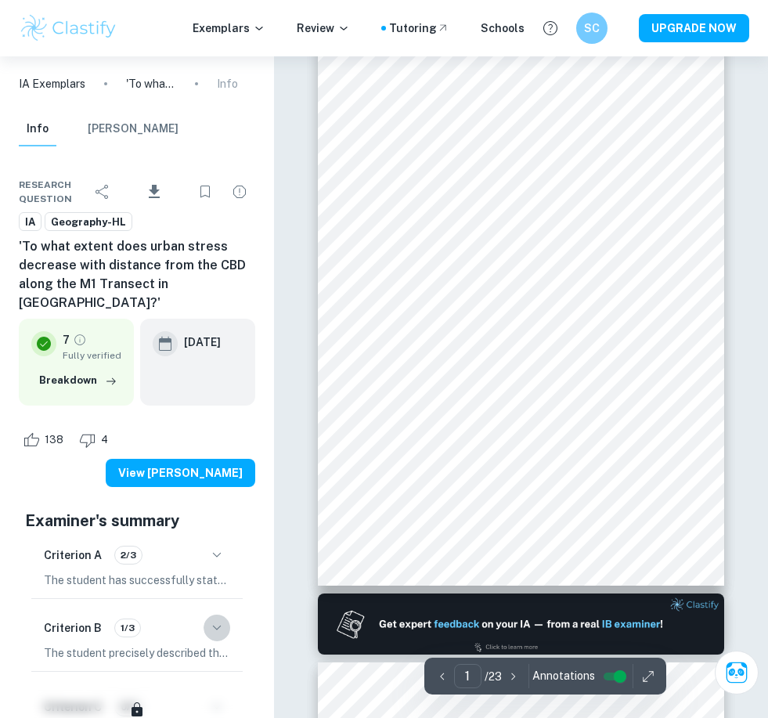
click at [220, 625] on icon "button" at bounding box center [217, 627] width 9 height 5
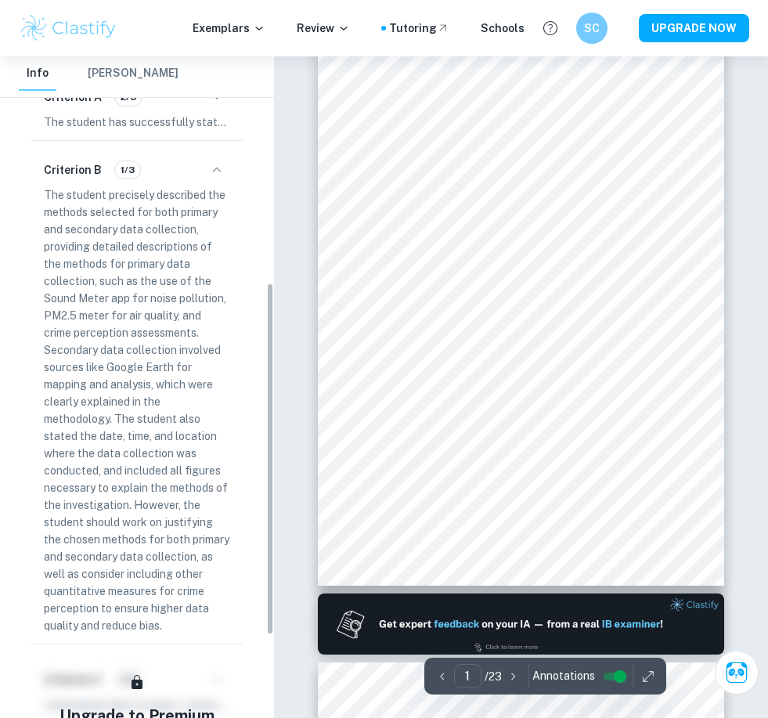
scroll to position [482, 0]
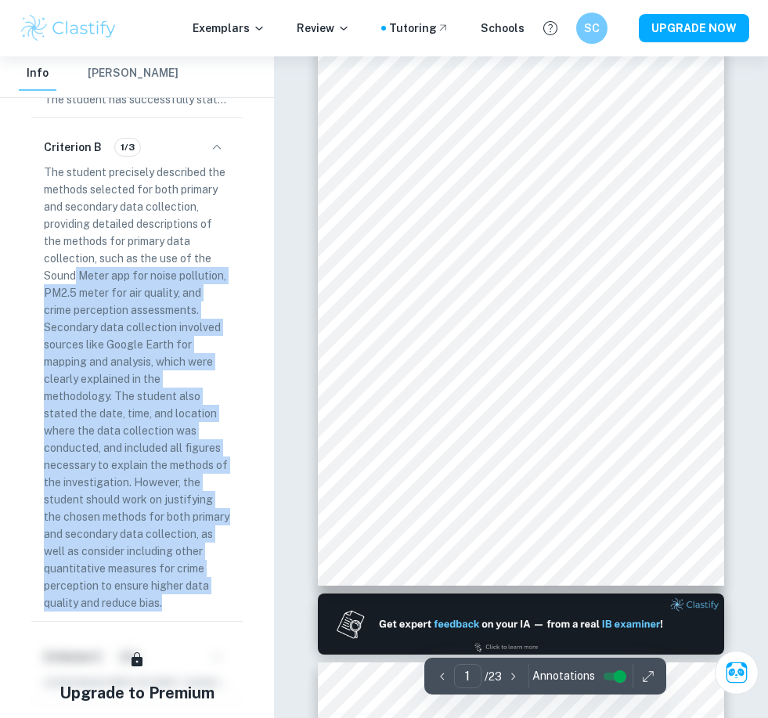
drag, startPoint x: 122, startPoint y: 569, endPoint x: 74, endPoint y: 224, distance: 347.9
click at [74, 224] on p "The student precisely described the methods selected for both primary and secon…" at bounding box center [137, 388] width 186 height 448
click at [75, 164] on p "The student precisely described the methods selected for both primary and secon…" at bounding box center [137, 388] width 186 height 448
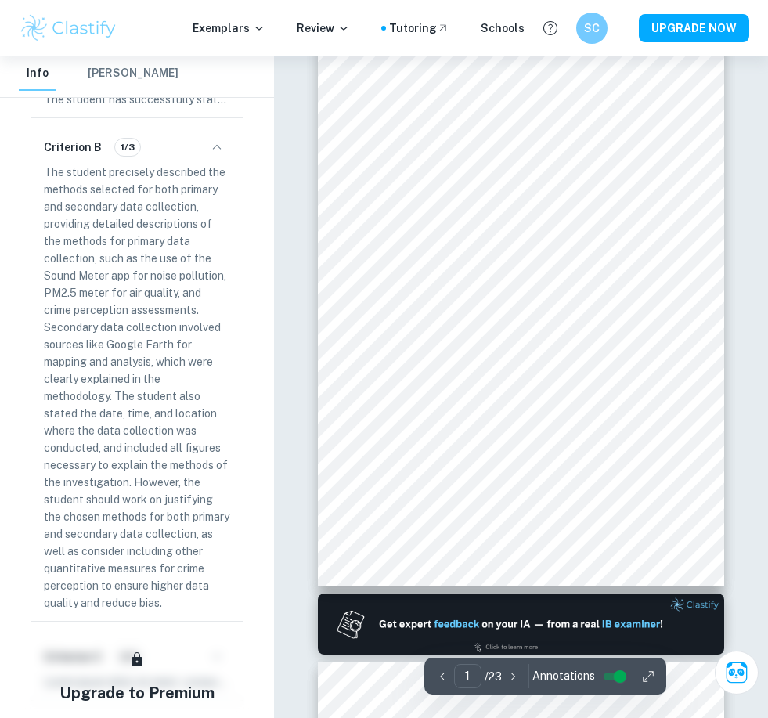
click at [57, 164] on p "The student precisely described the methods selected for both primary and secon…" at bounding box center [137, 388] width 186 height 448
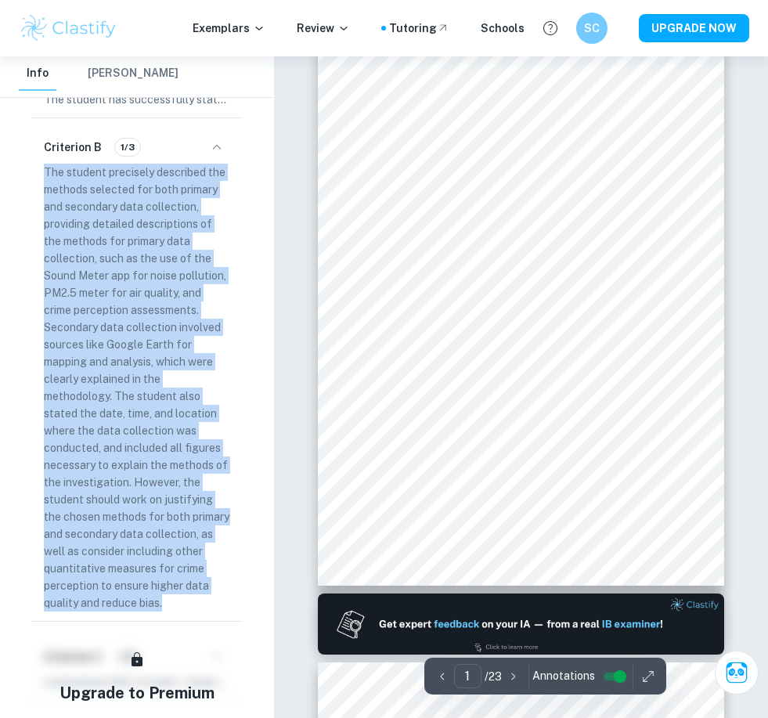
copy p "The student precisely described the methods selected for both primary and secon…"
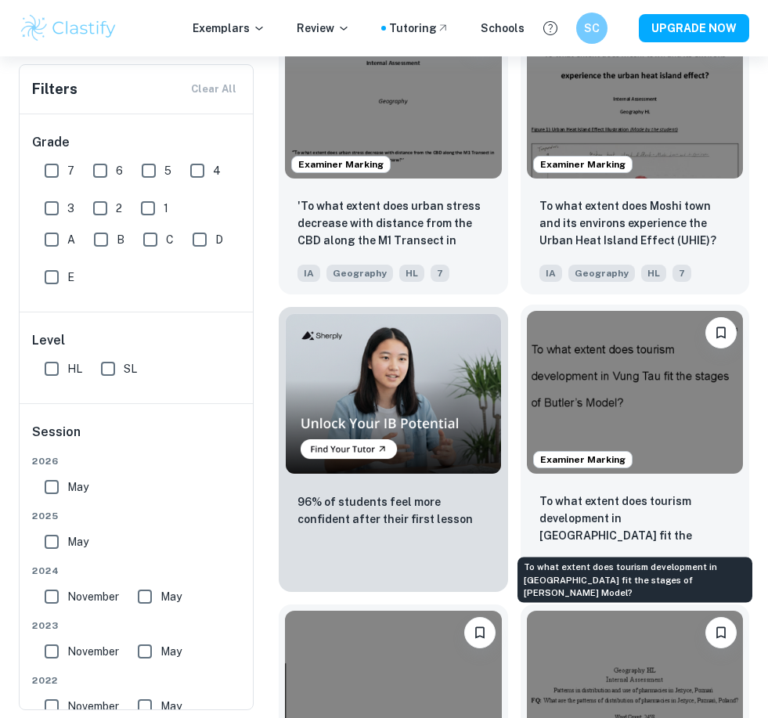
click at [603, 504] on p "To what extent does tourism development in [GEOGRAPHIC_DATA] fit the stages of …" at bounding box center [636, 519] width 192 height 53
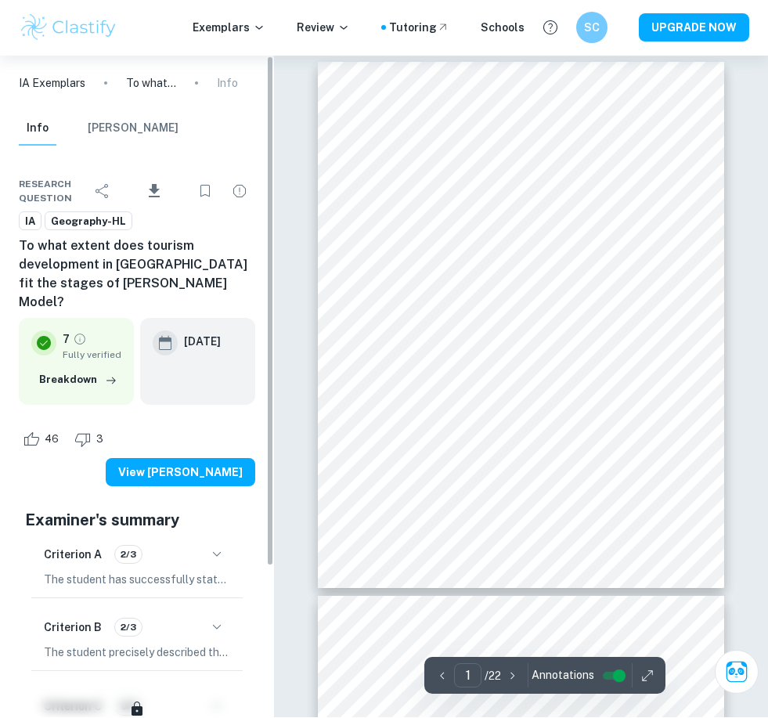
scroll to position [10, 0]
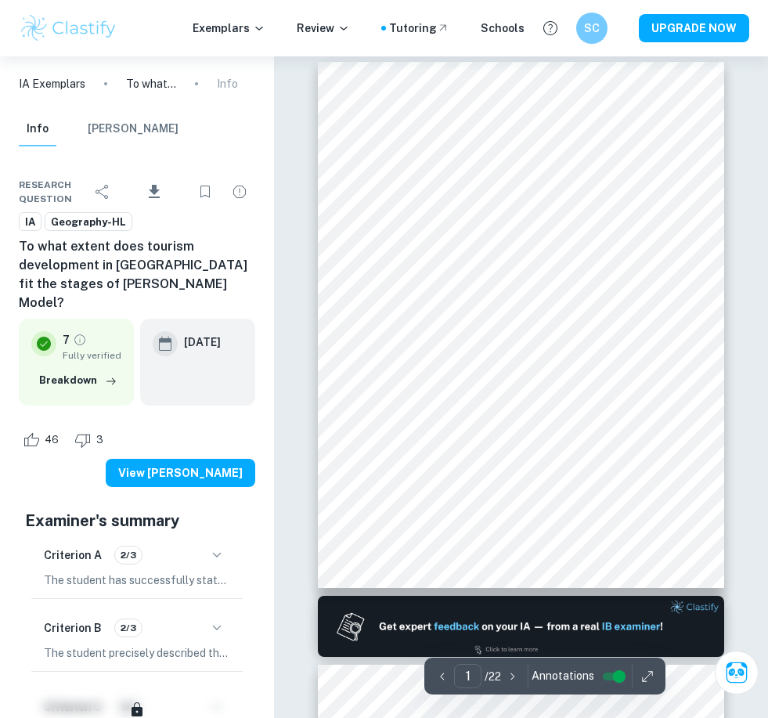
click at [199, 615] on div "Criterion B 2/3" at bounding box center [137, 628] width 186 height 27
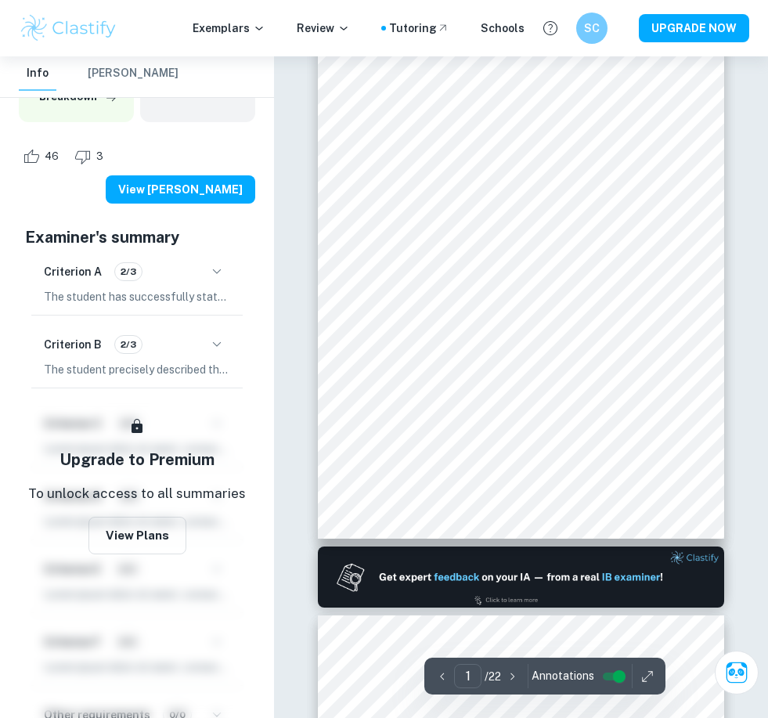
scroll to position [62, 0]
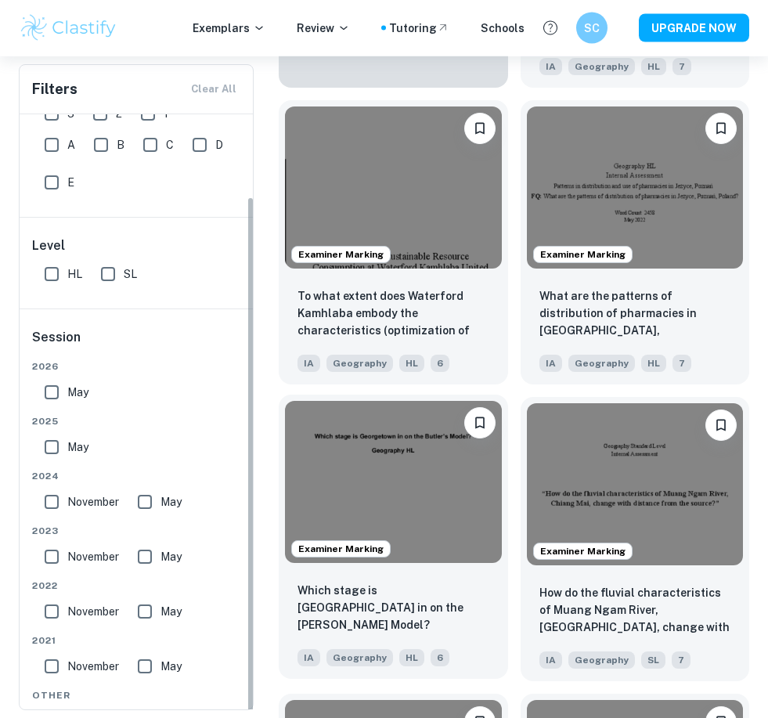
scroll to position [1761, 0]
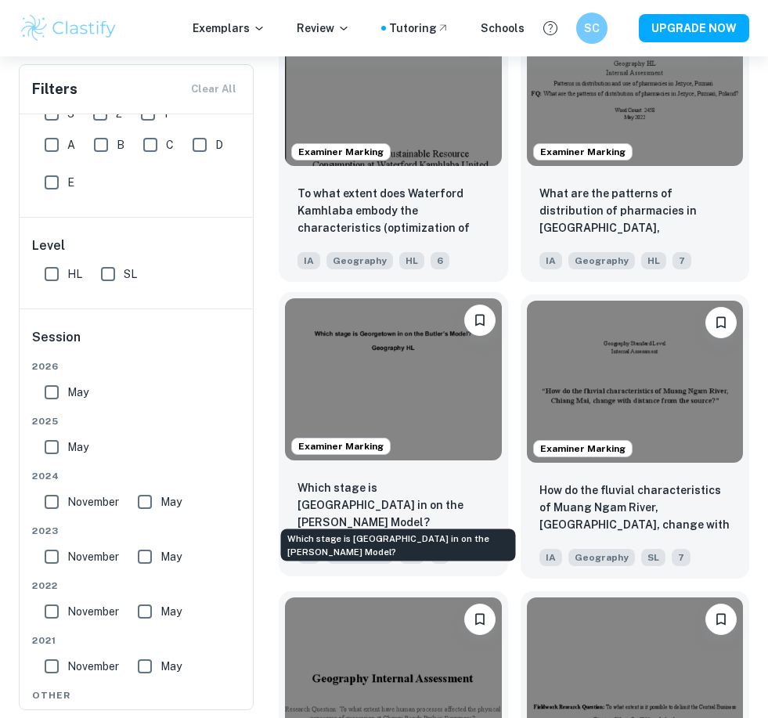
click at [401, 486] on p "Which stage is [GEOGRAPHIC_DATA] in on the [PERSON_NAME] Model?" at bounding box center [394, 505] width 192 height 52
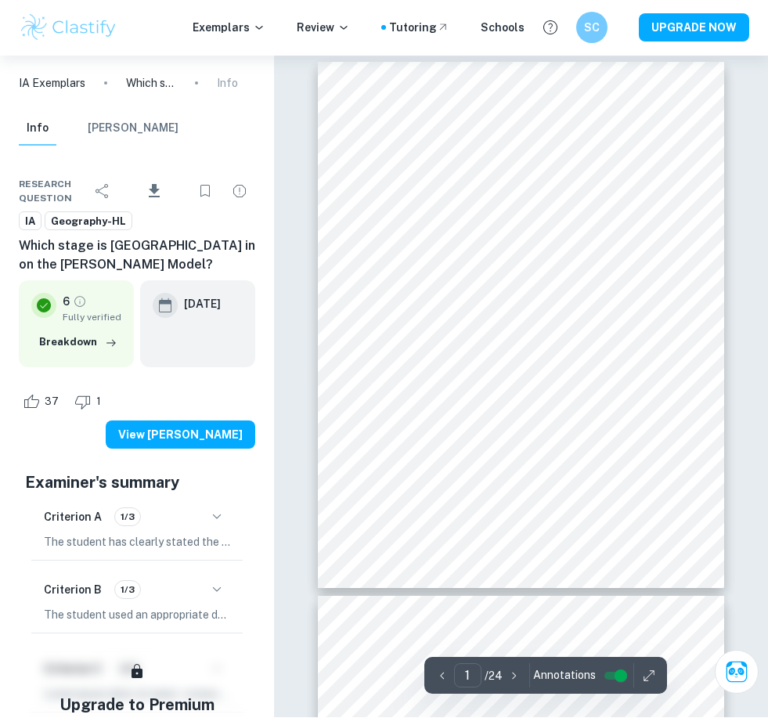
scroll to position [10, 0]
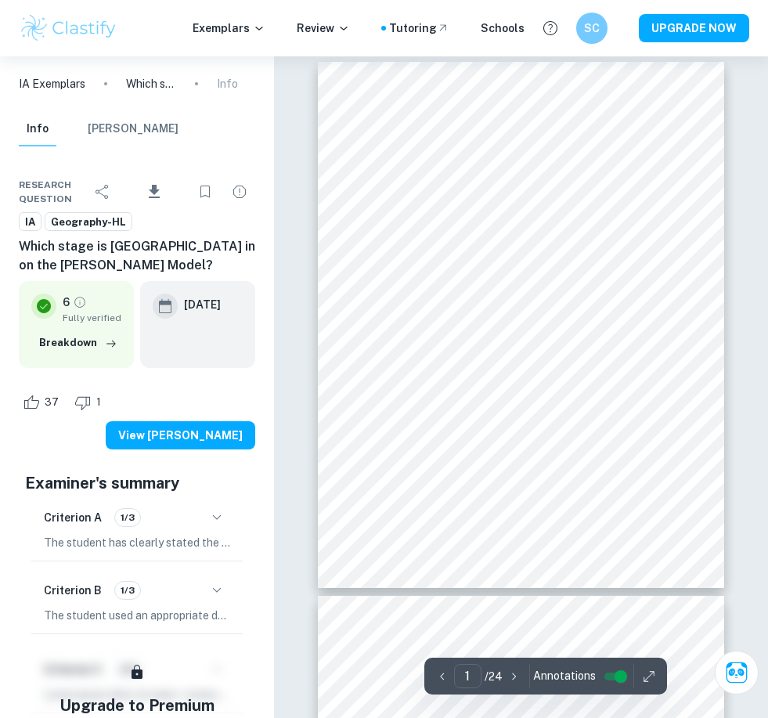
click at [219, 577] on button "button" at bounding box center [217, 590] width 27 height 27
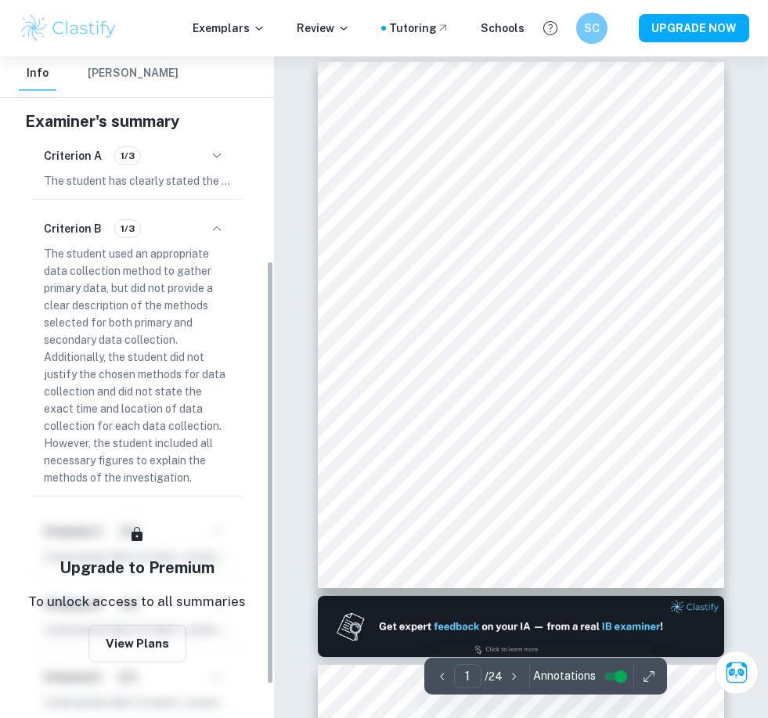
scroll to position [385, 0]
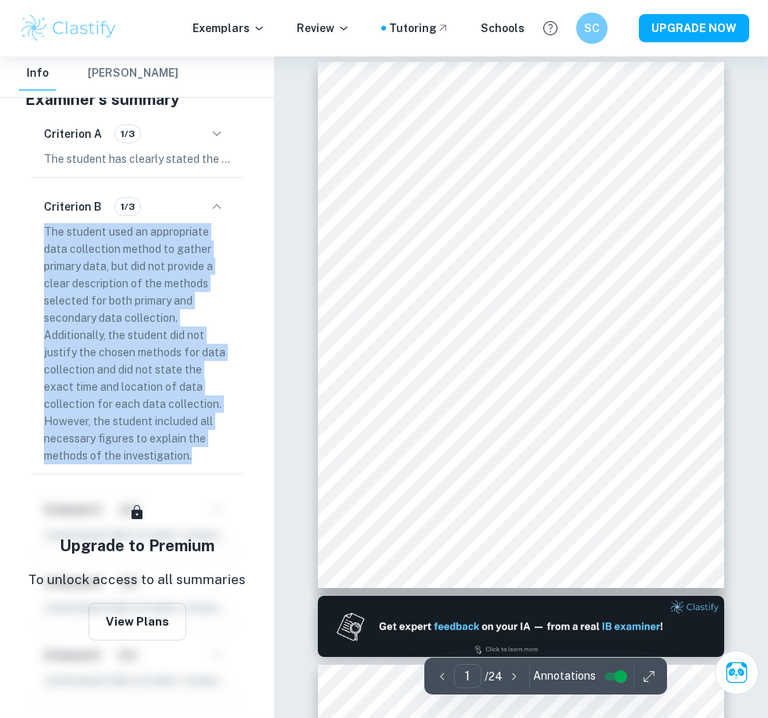
drag, startPoint x: 211, startPoint y: 421, endPoint x: 46, endPoint y: 205, distance: 271.0
click at [46, 223] on p "The student used an appropriate data collection method to gather primary data, …" at bounding box center [137, 343] width 186 height 241
copy p "The student used an appropriate data collection method to gather primary data, …"
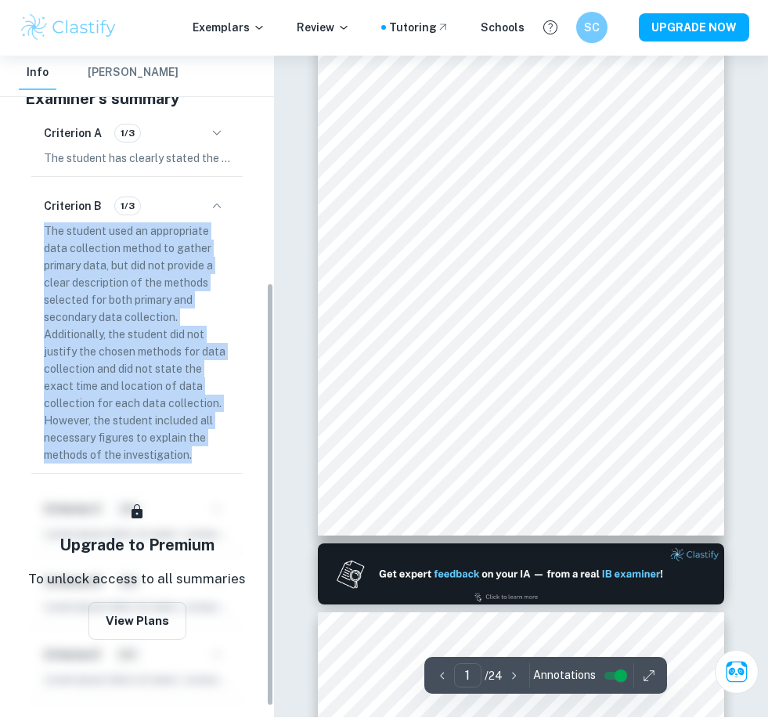
scroll to position [63, 0]
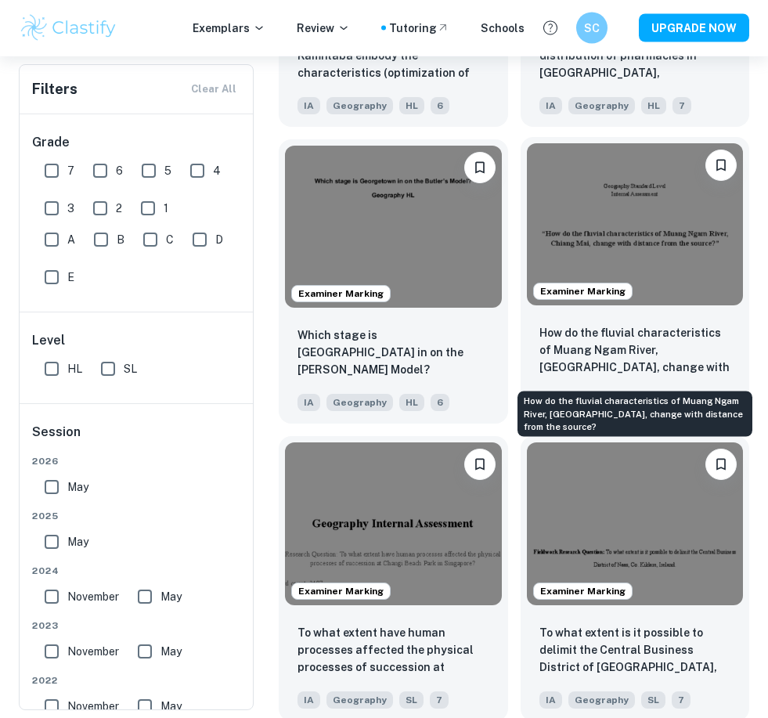
scroll to position [2057, 0]
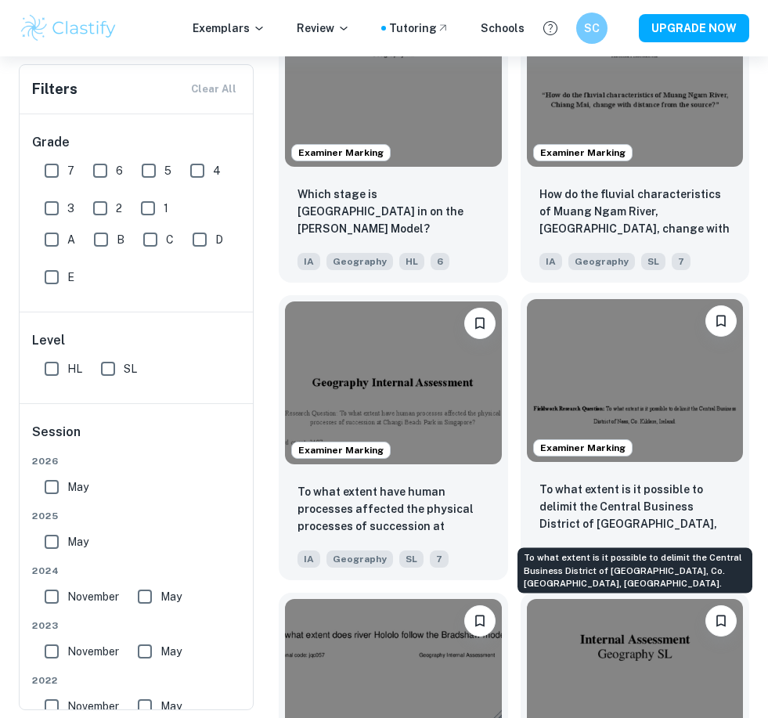
click at [629, 501] on p "To what extent is it possible to delimit the Central Business District of [GEOG…" at bounding box center [636, 507] width 192 height 53
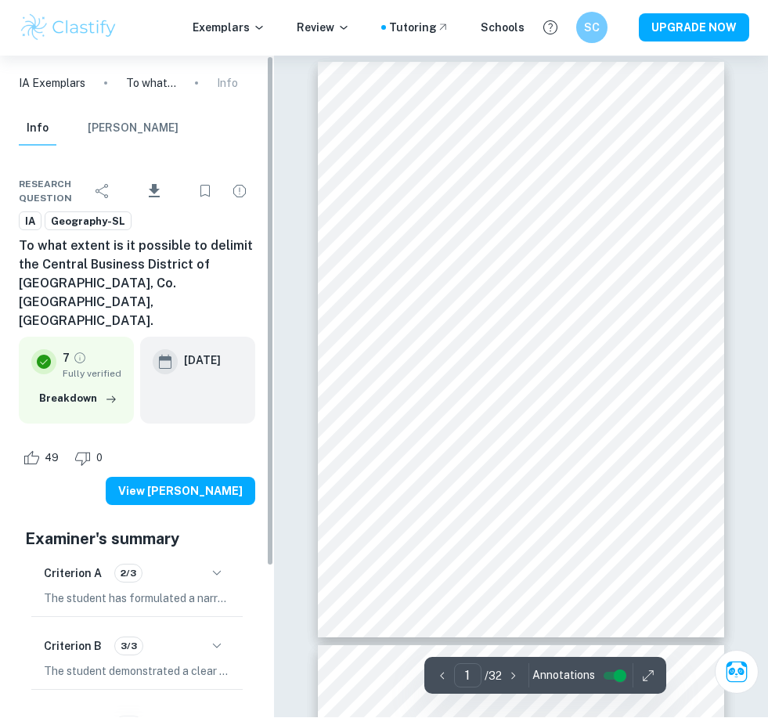
scroll to position [10, 0]
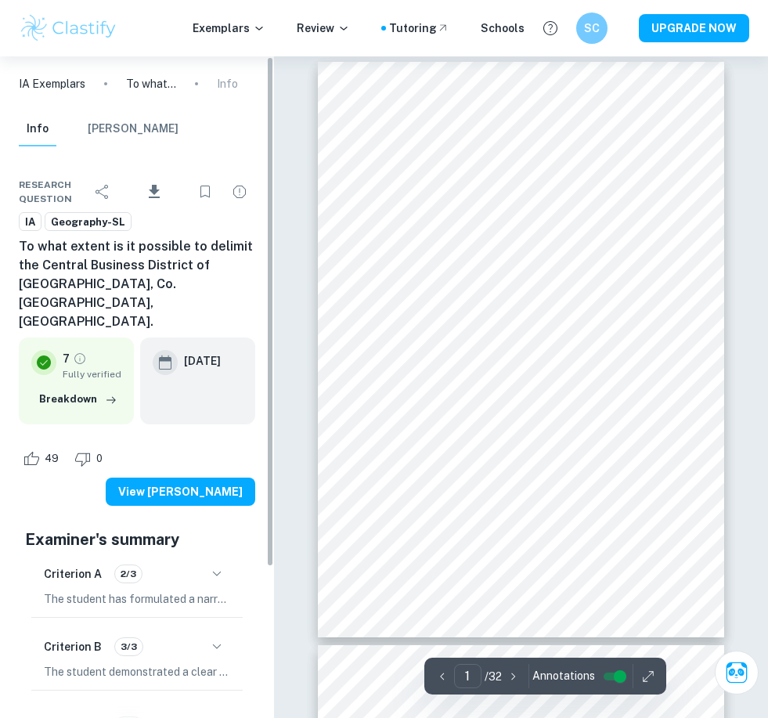
click at [204, 634] on div "Criterion B 3/3" at bounding box center [137, 647] width 186 height 27
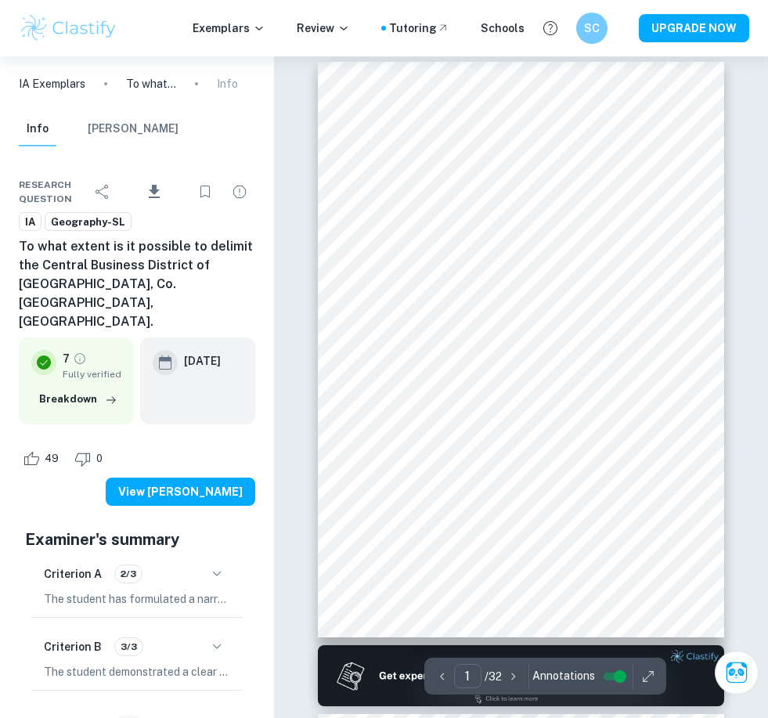
click at [215, 638] on icon "button" at bounding box center [217, 647] width 19 height 19
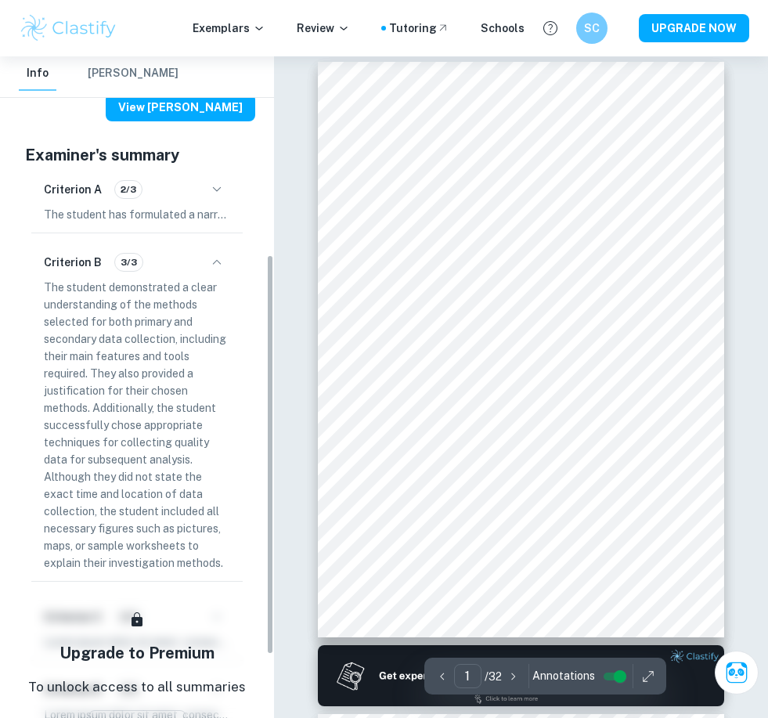
scroll to position [327, 0]
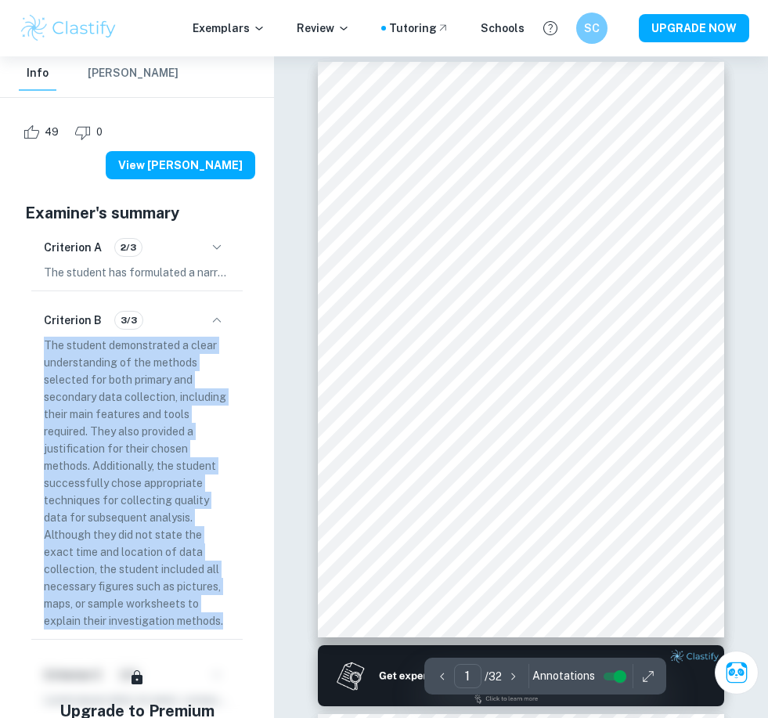
drag, startPoint x: 230, startPoint y: 555, endPoint x: 45, endPoint y: 280, distance: 331.1
click at [45, 298] on div "Criterion B 3/3 The student demonstrated a clear understanding of the methods s…" at bounding box center [136, 469] width 211 height 342
copy p "The student demonstrated a clear understanding of the methods selected for both…"
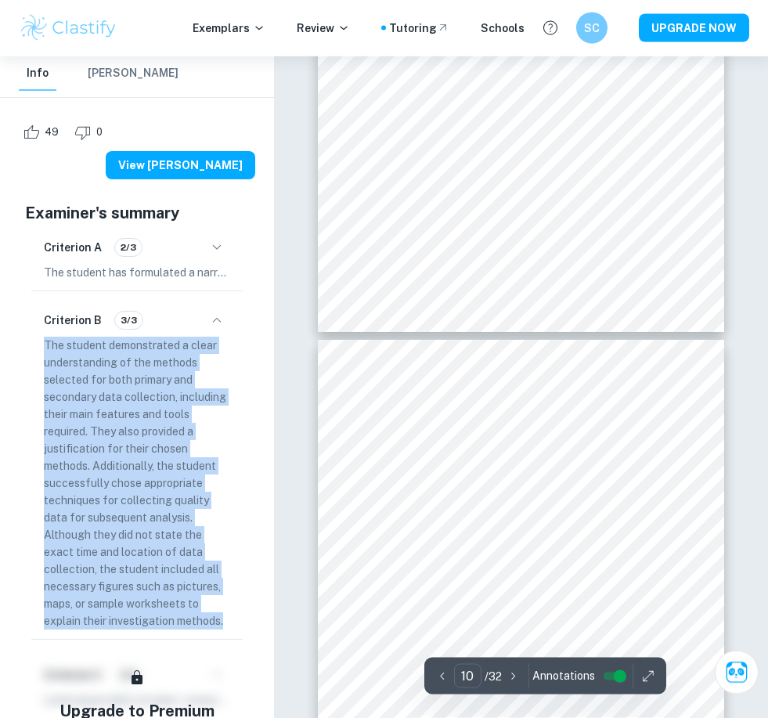
scroll to position [5253, 0]
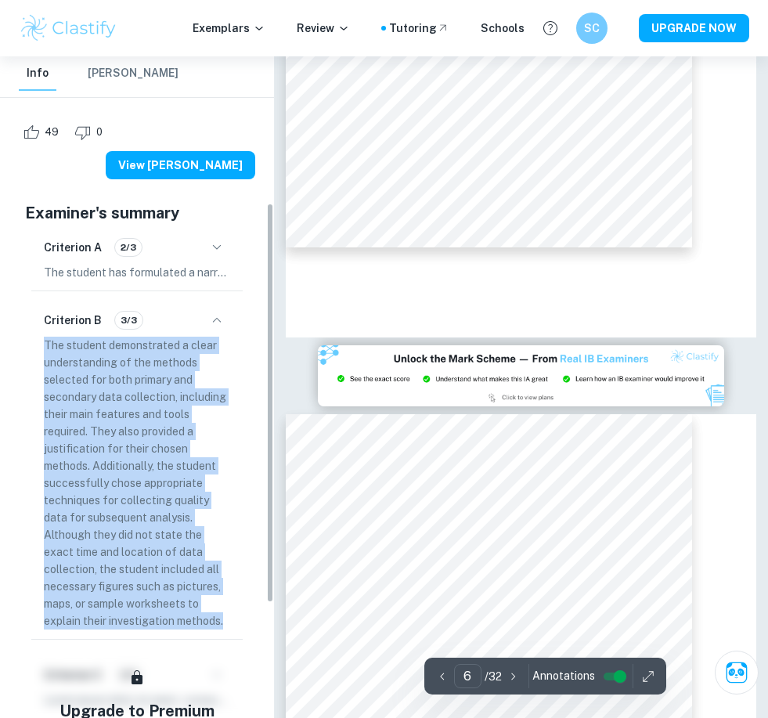
type input "7"
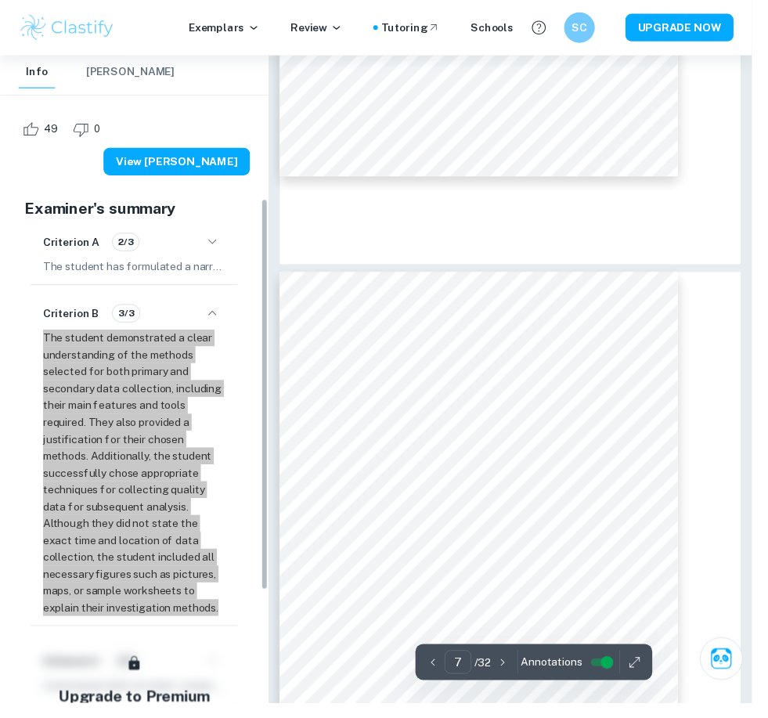
scroll to position [262, 0]
